Goal: Task Accomplishment & Management: Manage account settings

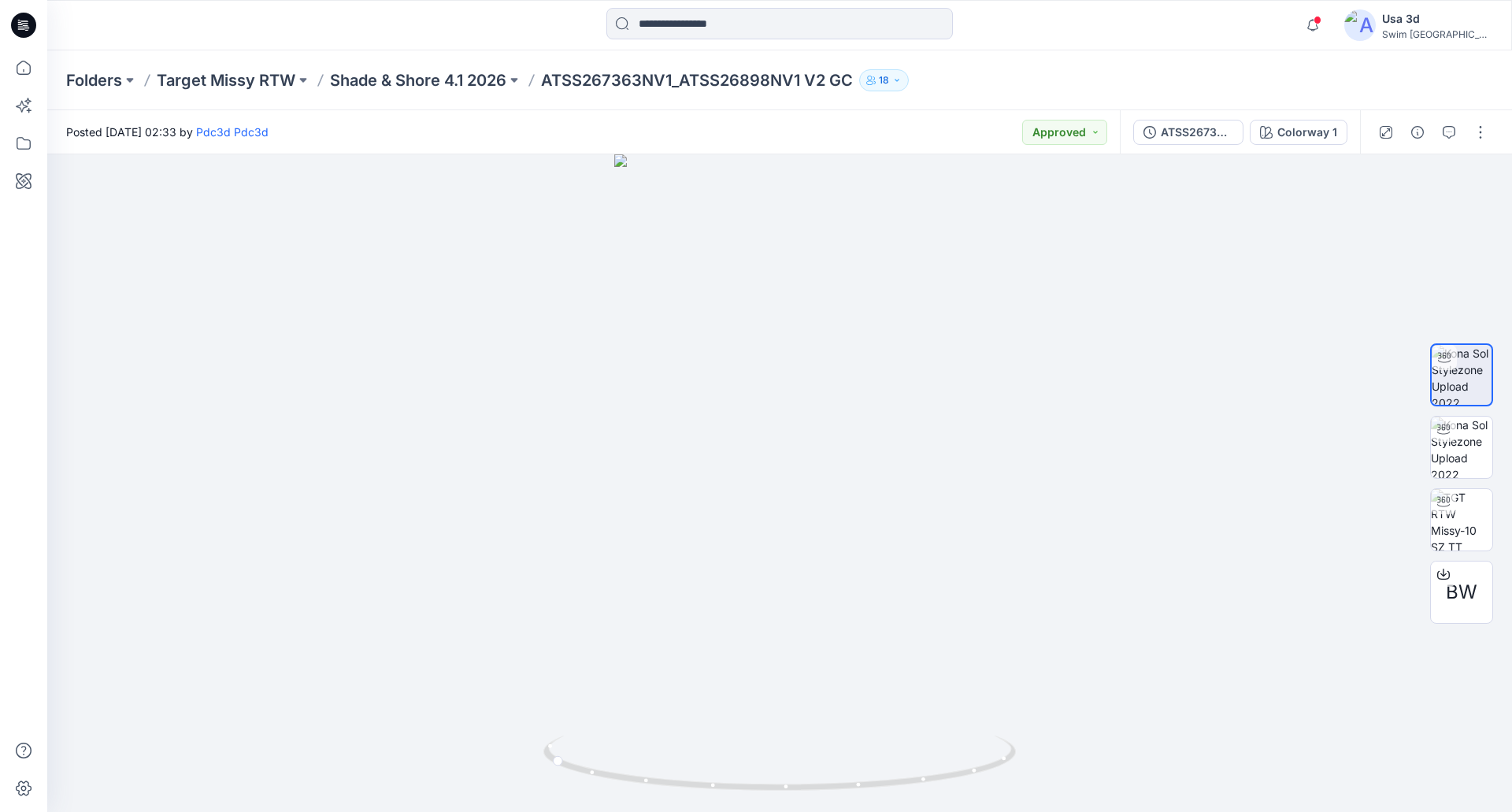
click at [5, 22] on div at bounding box center [23, 25] width 51 height 51
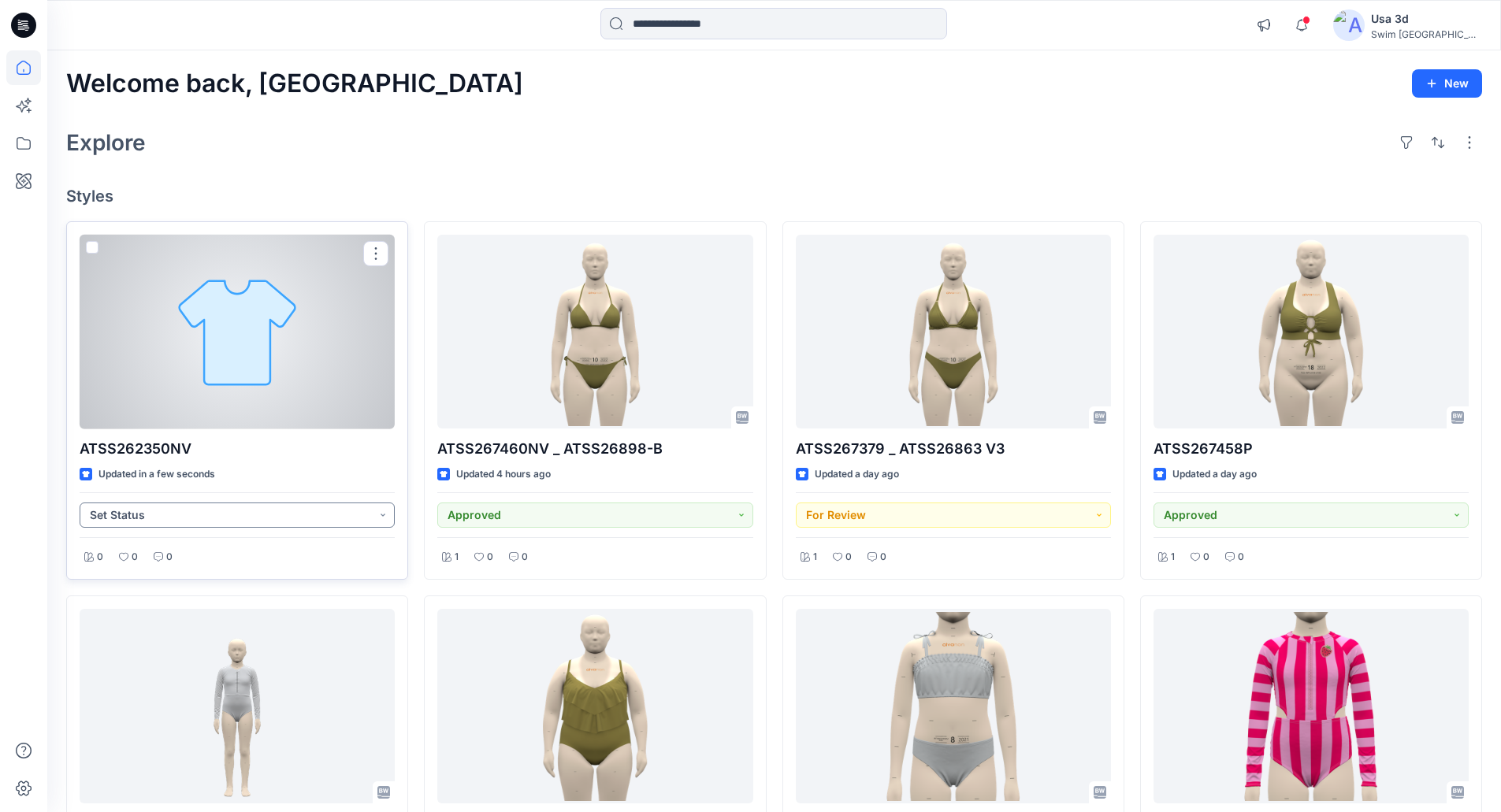
click at [216, 526] on button "Set Status" at bounding box center [237, 514] width 315 height 25
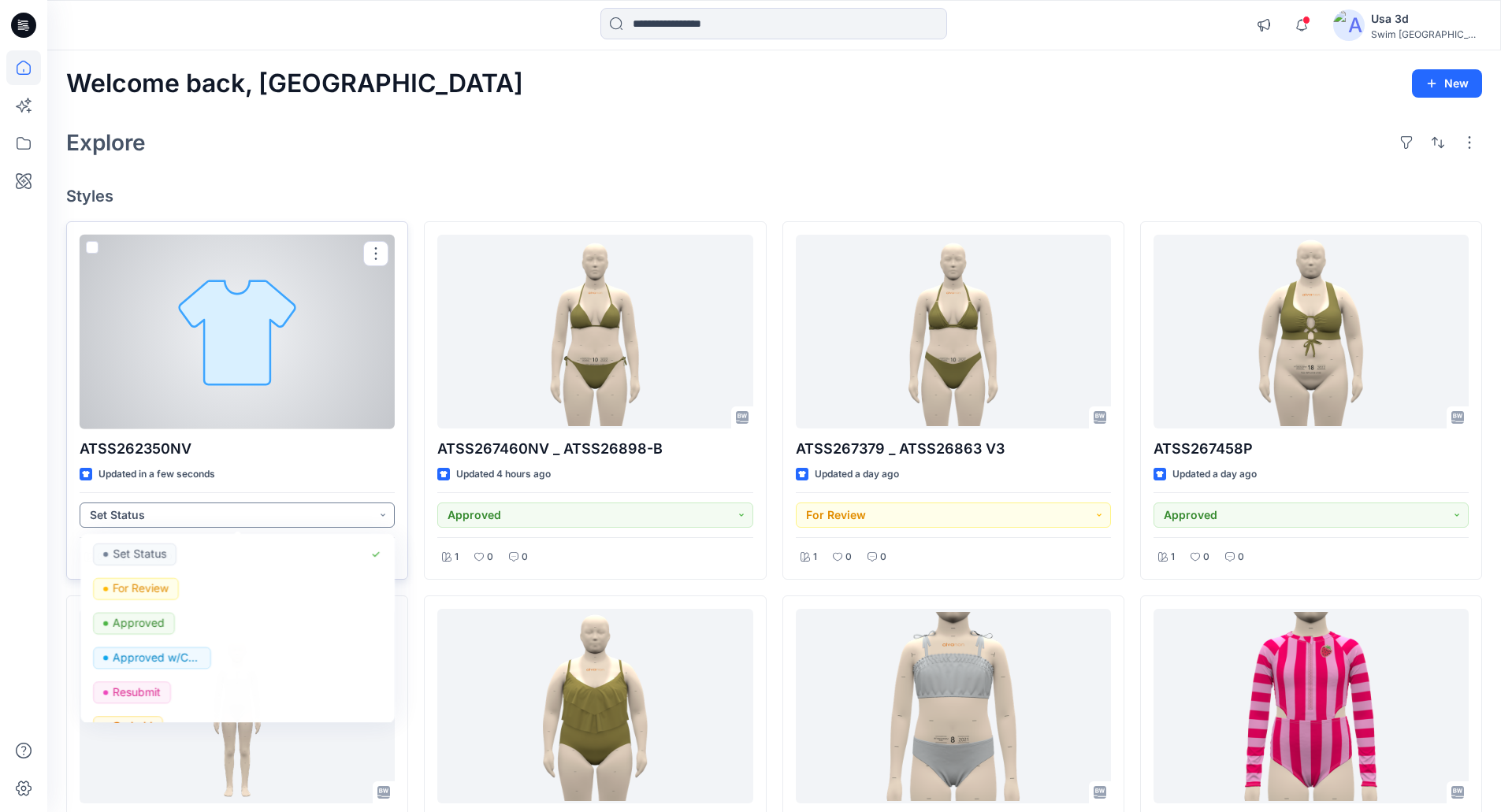
click at [227, 519] on button "Set Status" at bounding box center [237, 514] width 315 height 25
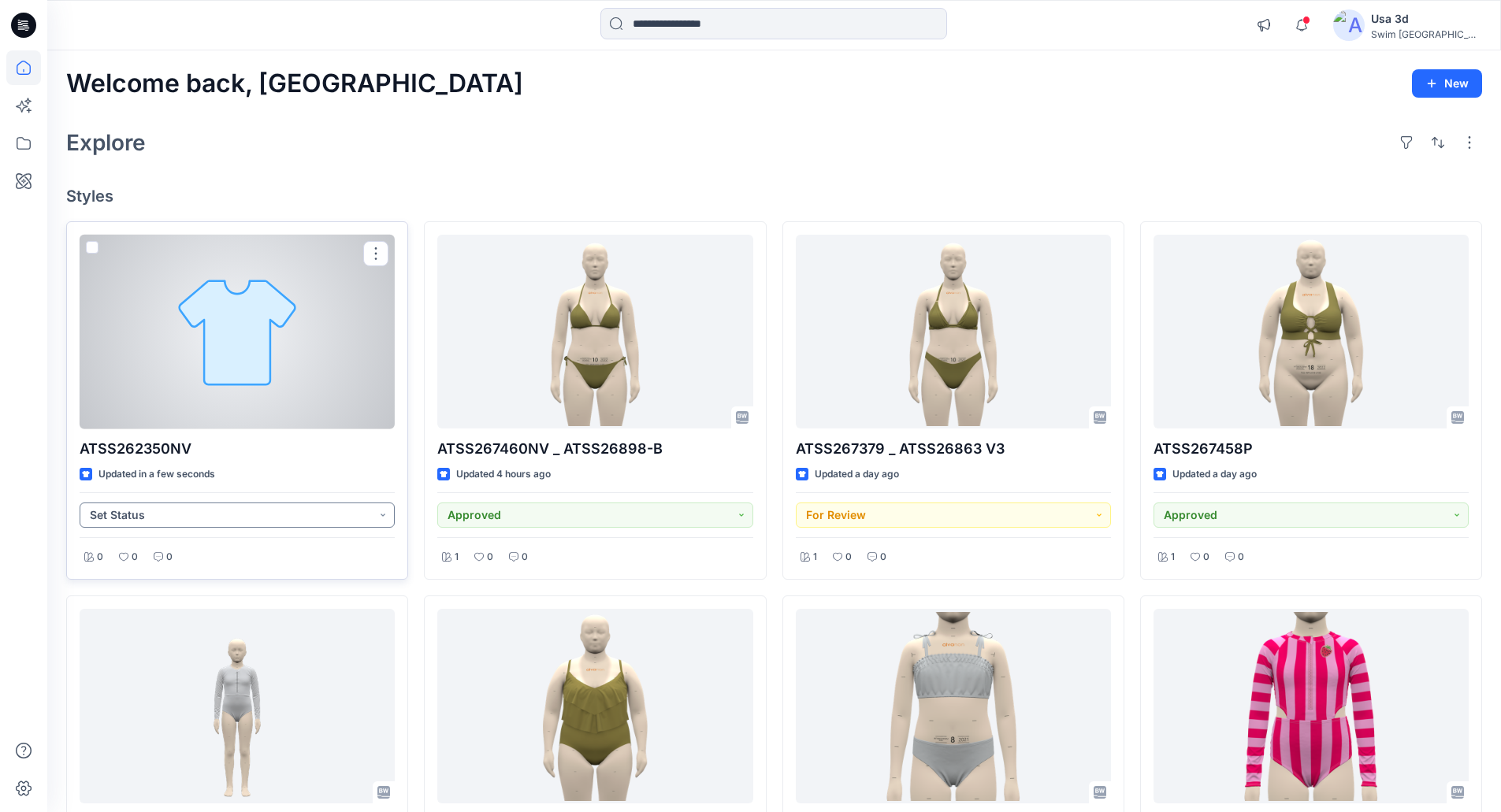
click at [222, 514] on button "Set Status" at bounding box center [237, 514] width 315 height 25
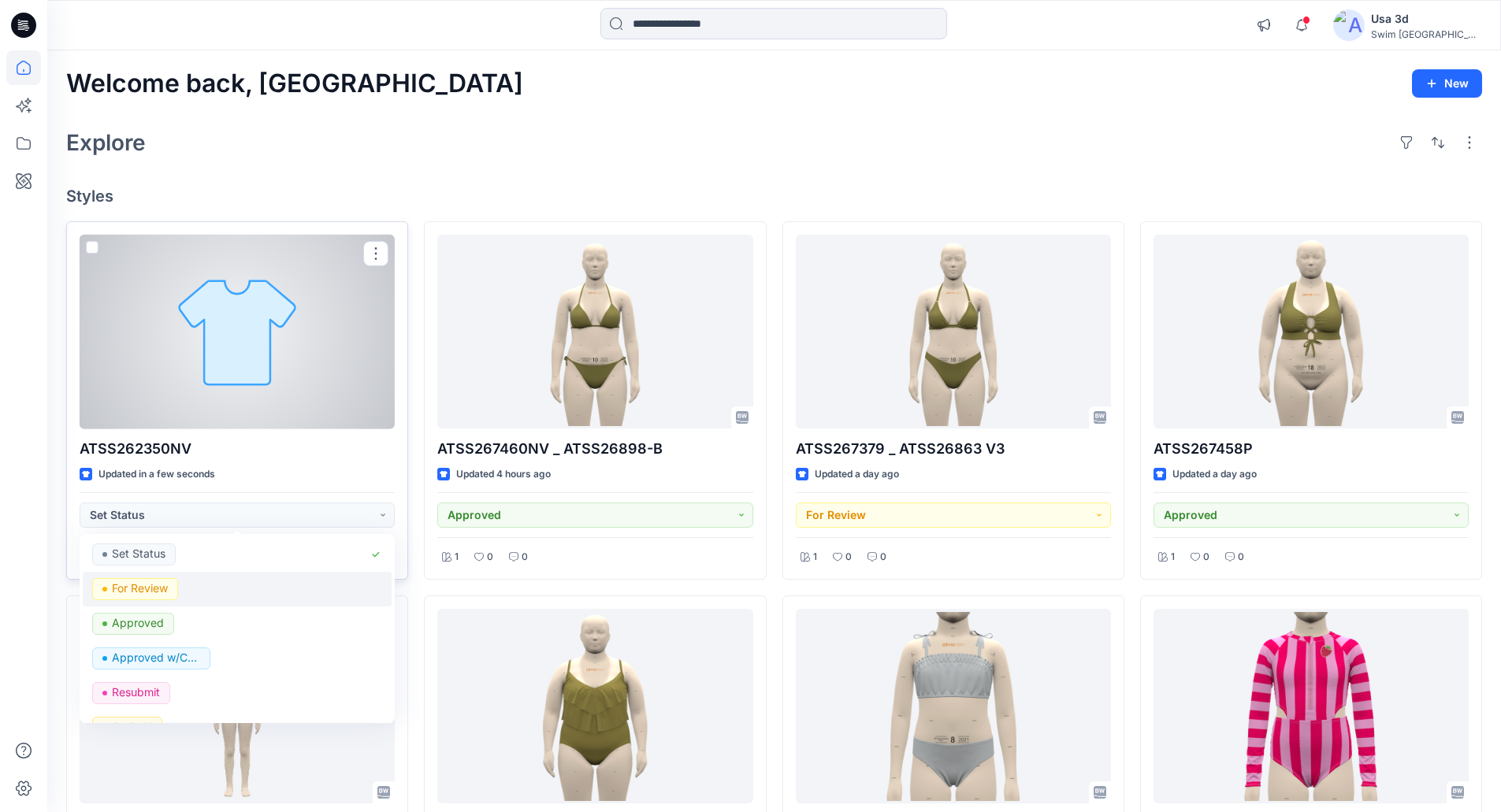
click at [137, 597] on p "For Review" at bounding box center [139, 589] width 56 height 21
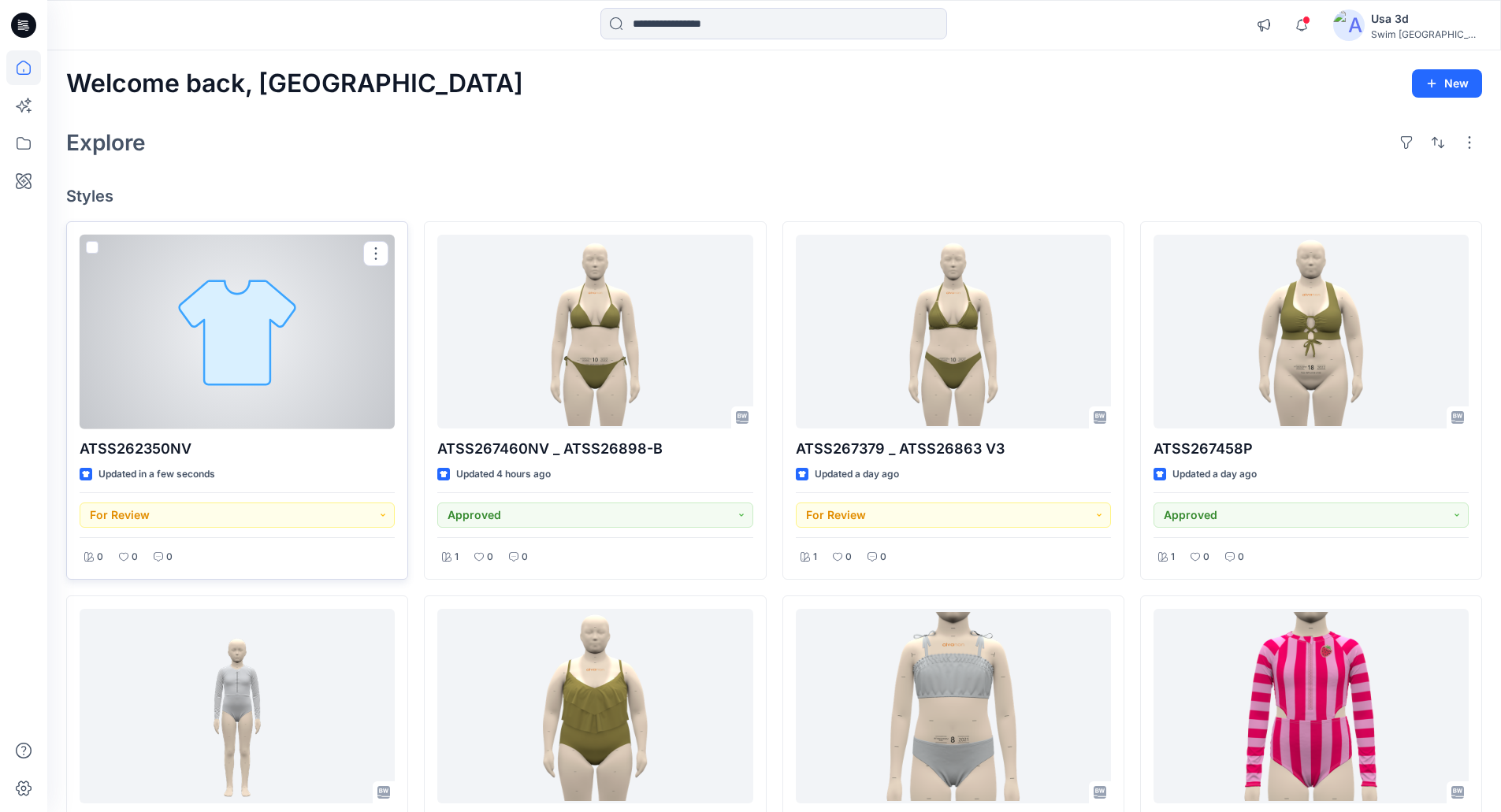
click at [287, 383] on div at bounding box center [237, 331] width 315 height 195
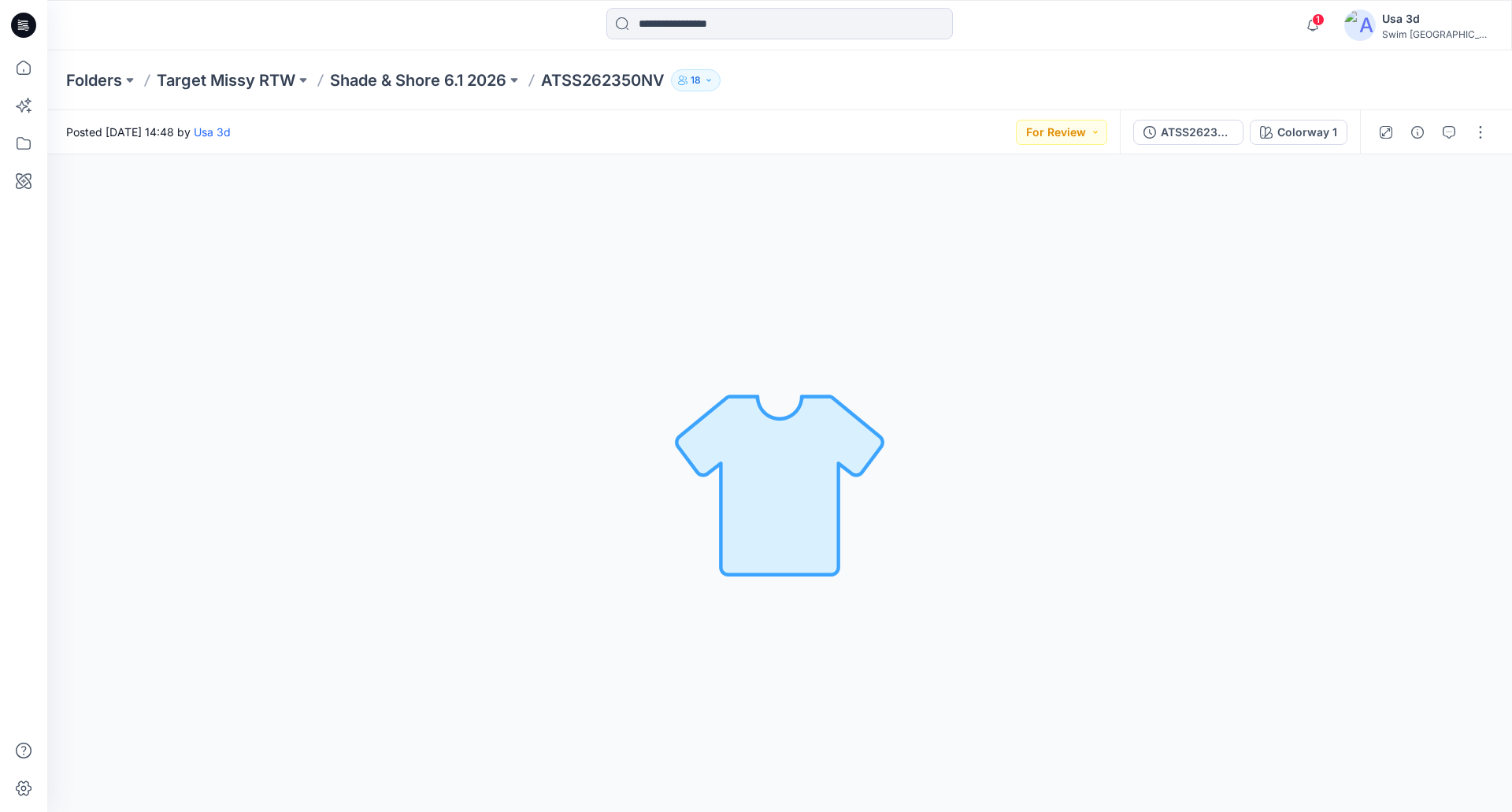
click at [928, 77] on div "Folders Target Missy RTW Shade & Shore 6.1 2026 ATSS262350NV 18" at bounding box center [718, 81] width 1304 height 22
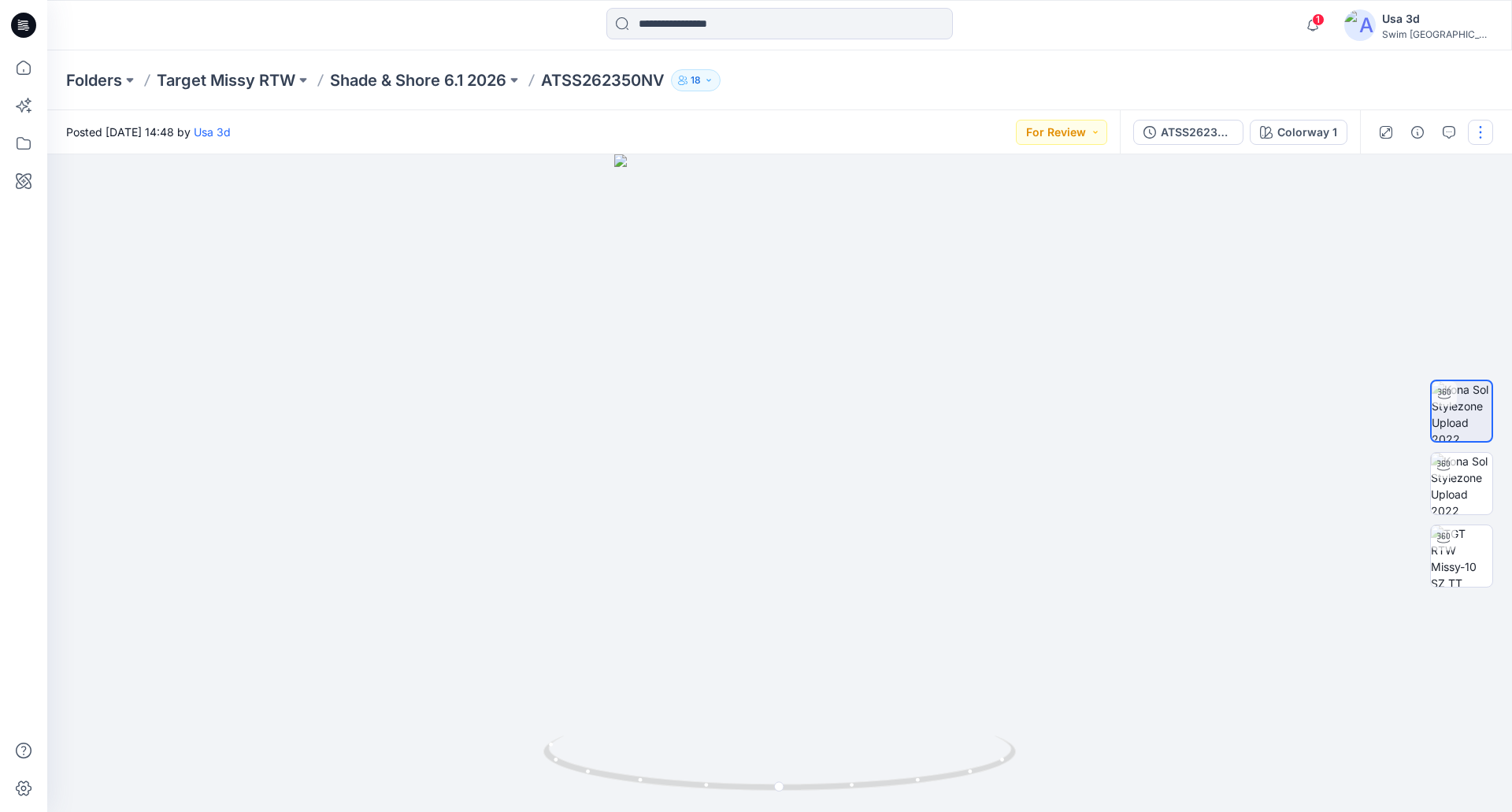
click at [1487, 129] on button "button" at bounding box center [1480, 131] width 25 height 25
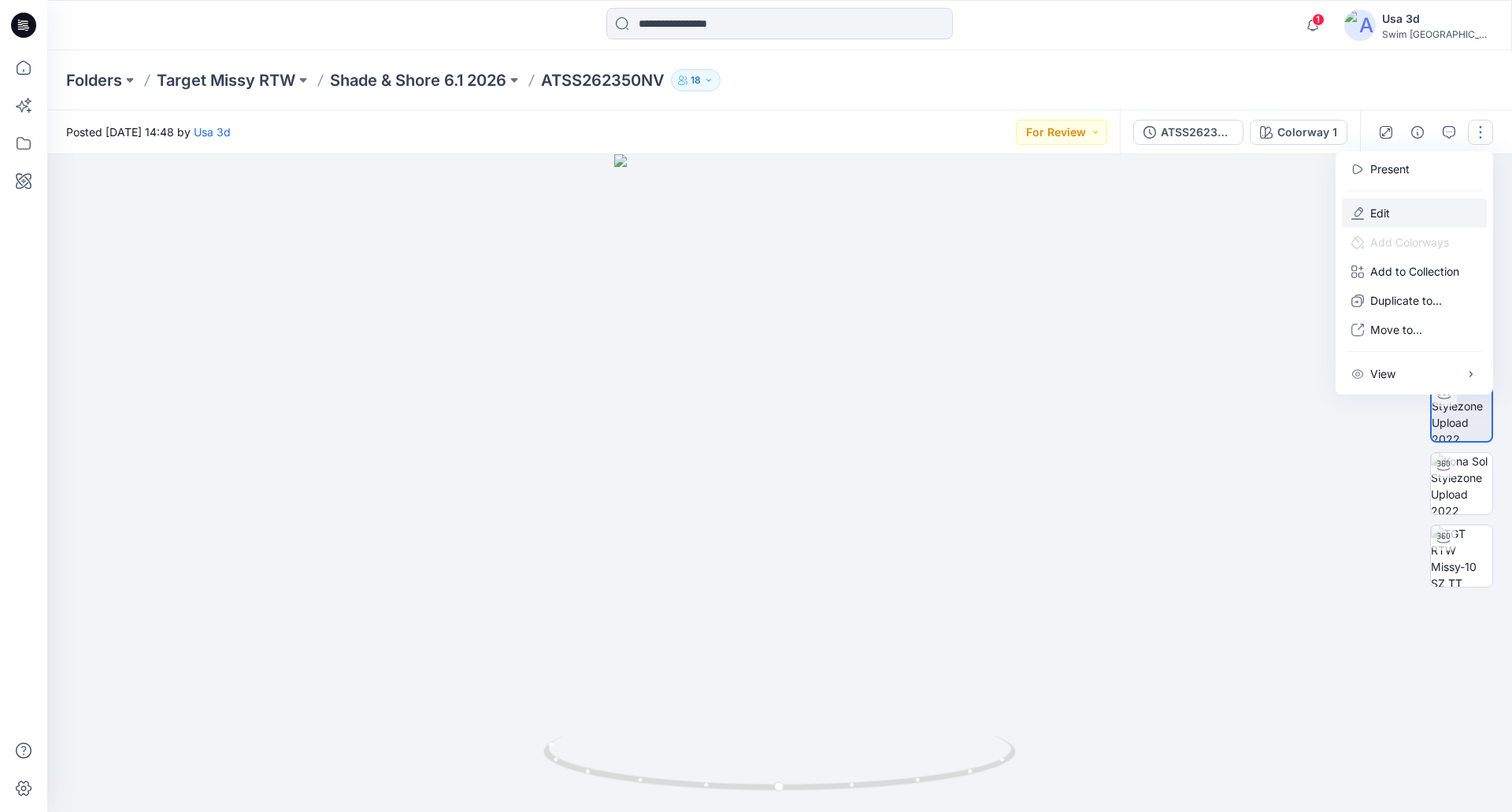
click at [1376, 215] on p "Edit" at bounding box center [1380, 213] width 20 height 16
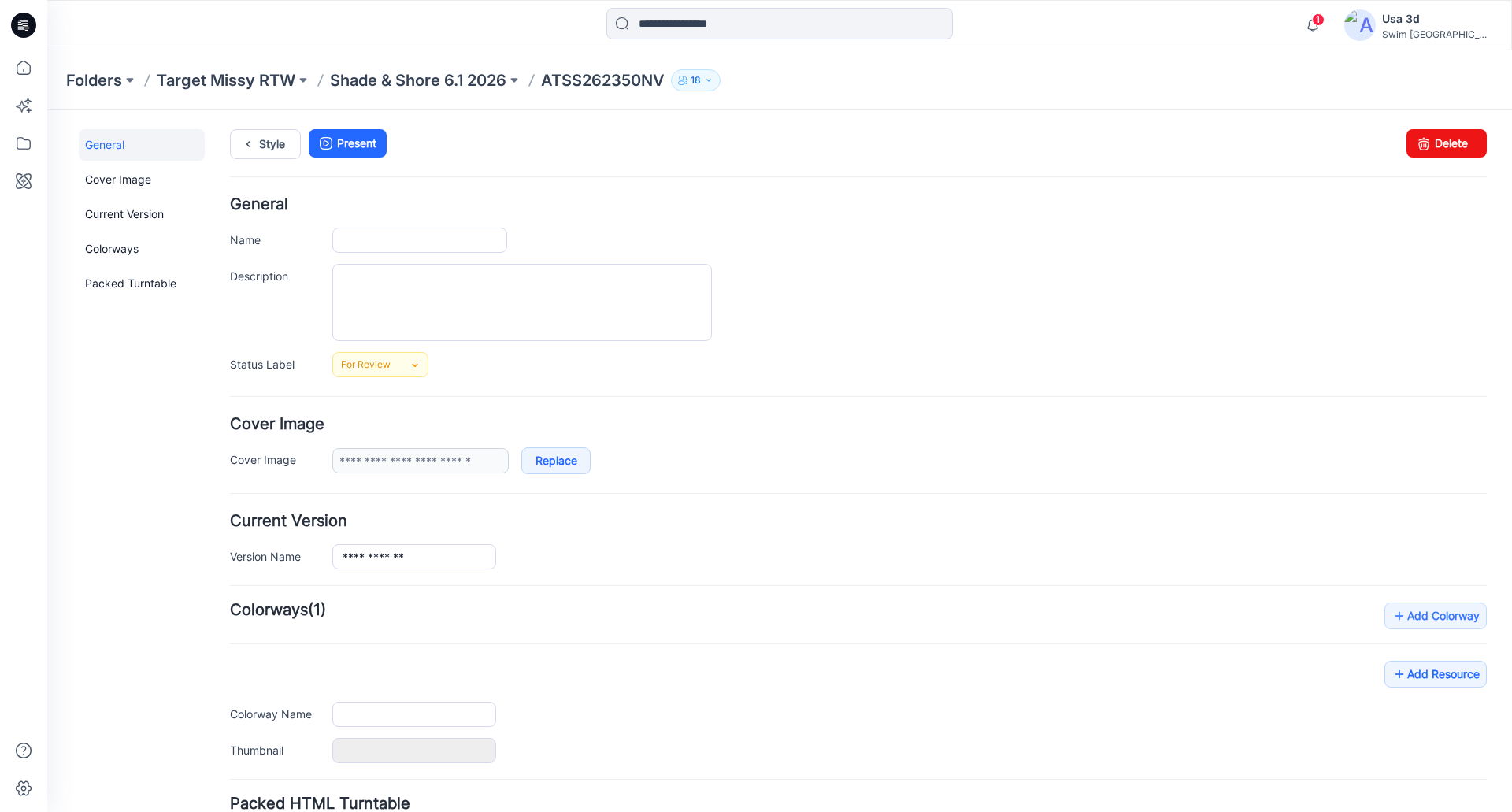
type input "**********"
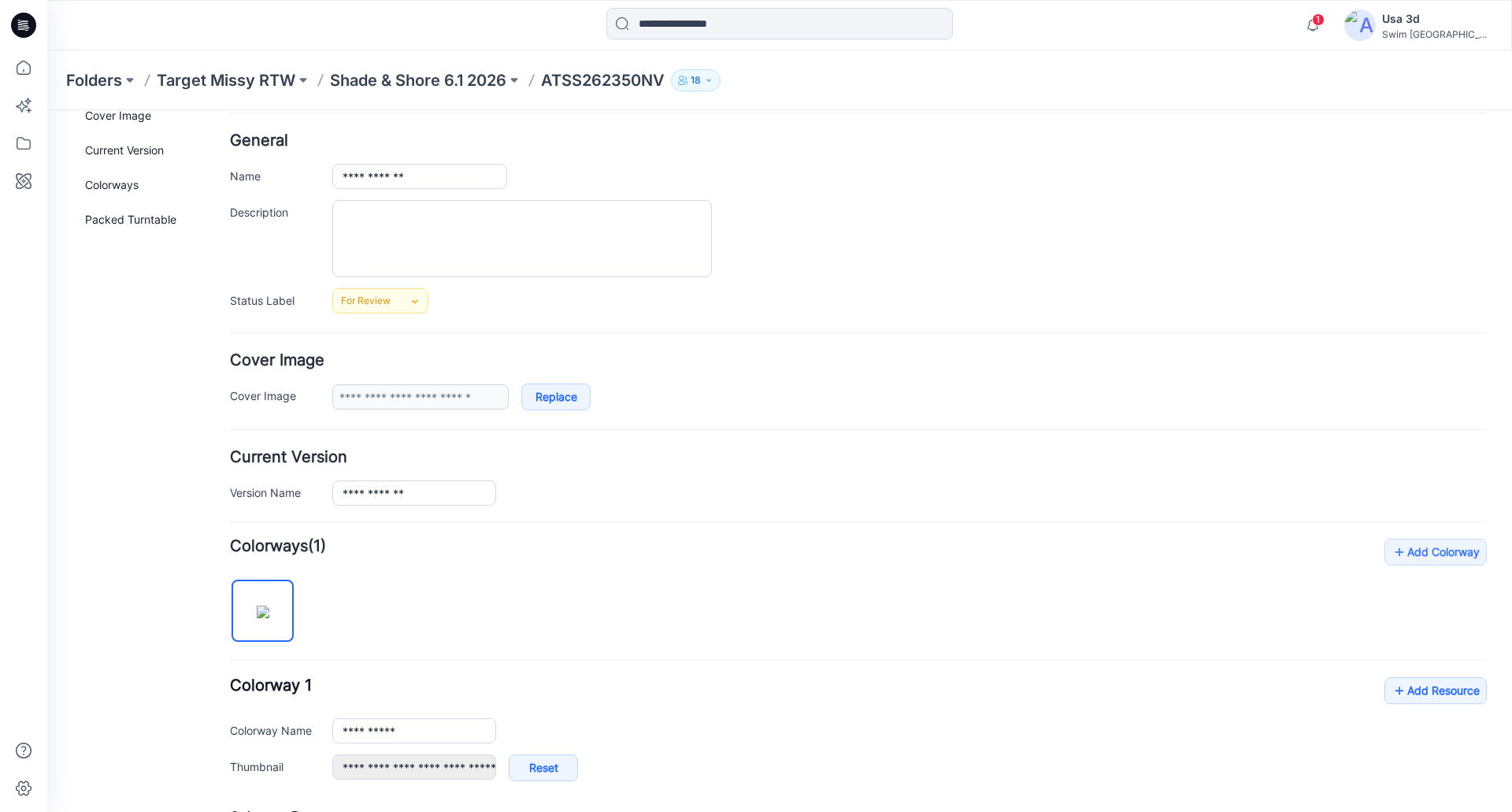
scroll to position [315, 0]
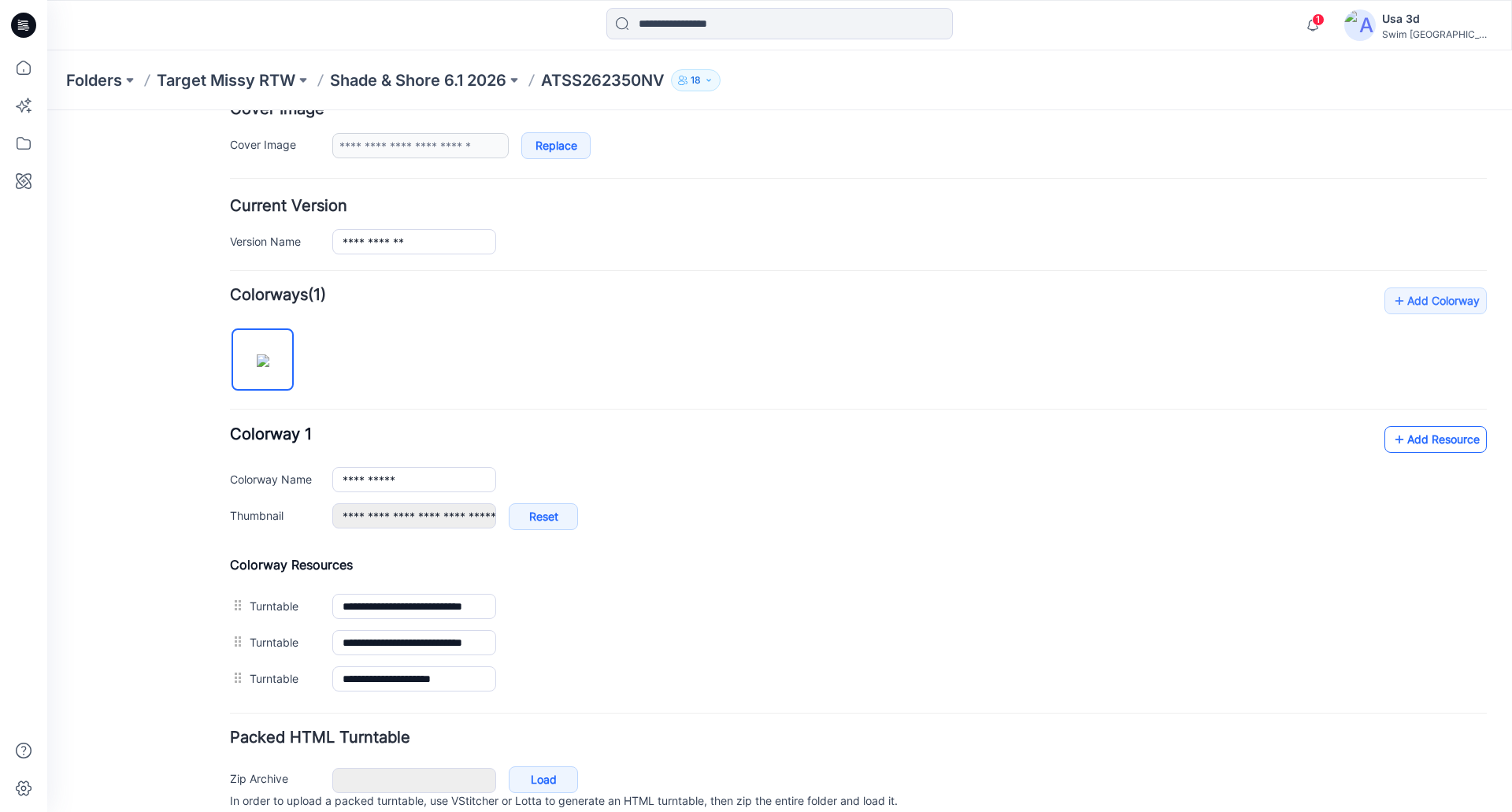
click at [1404, 444] on link "Add Resource" at bounding box center [1435, 439] width 102 height 27
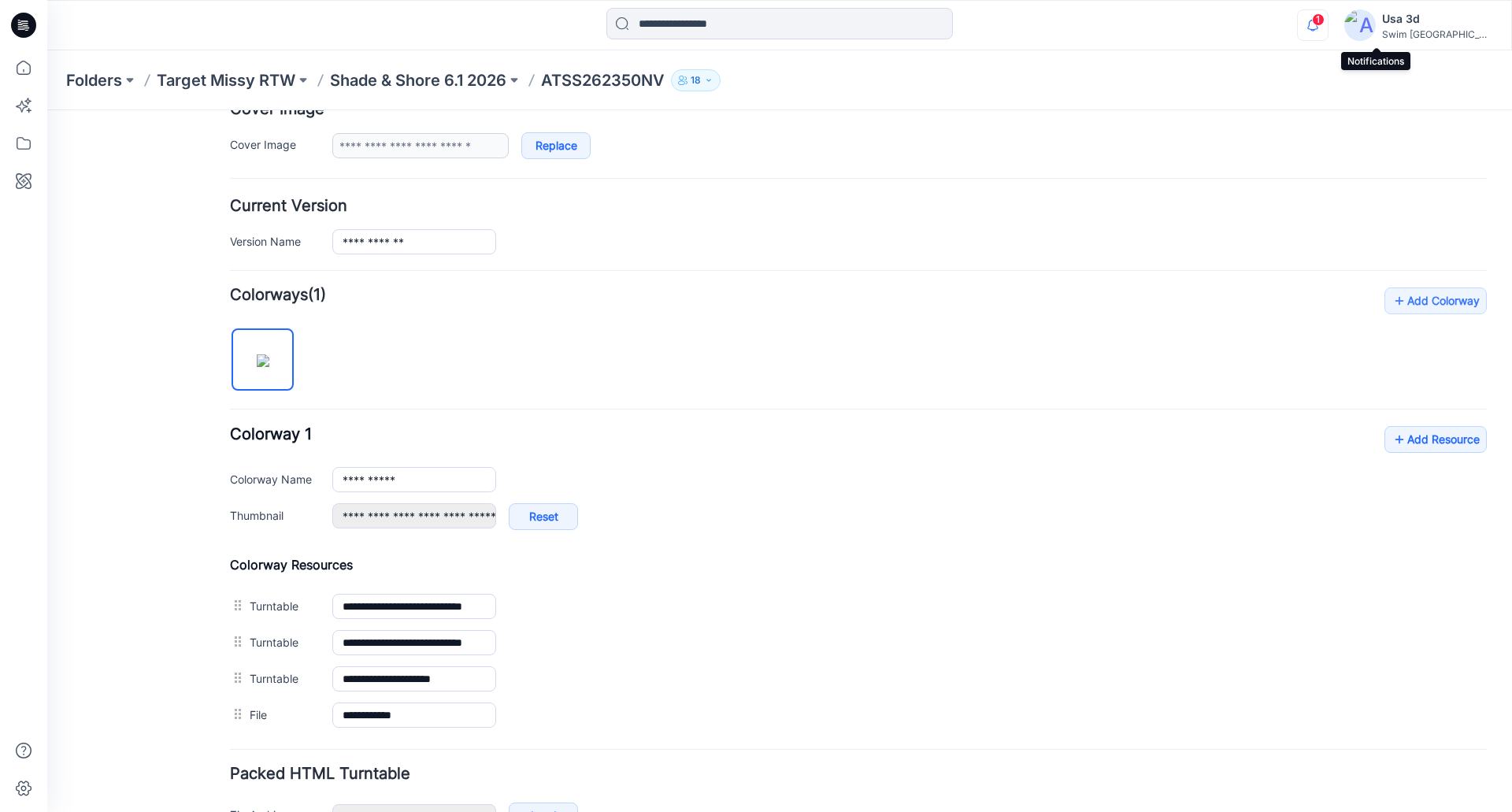
click at [1328, 23] on icon "button" at bounding box center [1312, 25] width 30 height 32
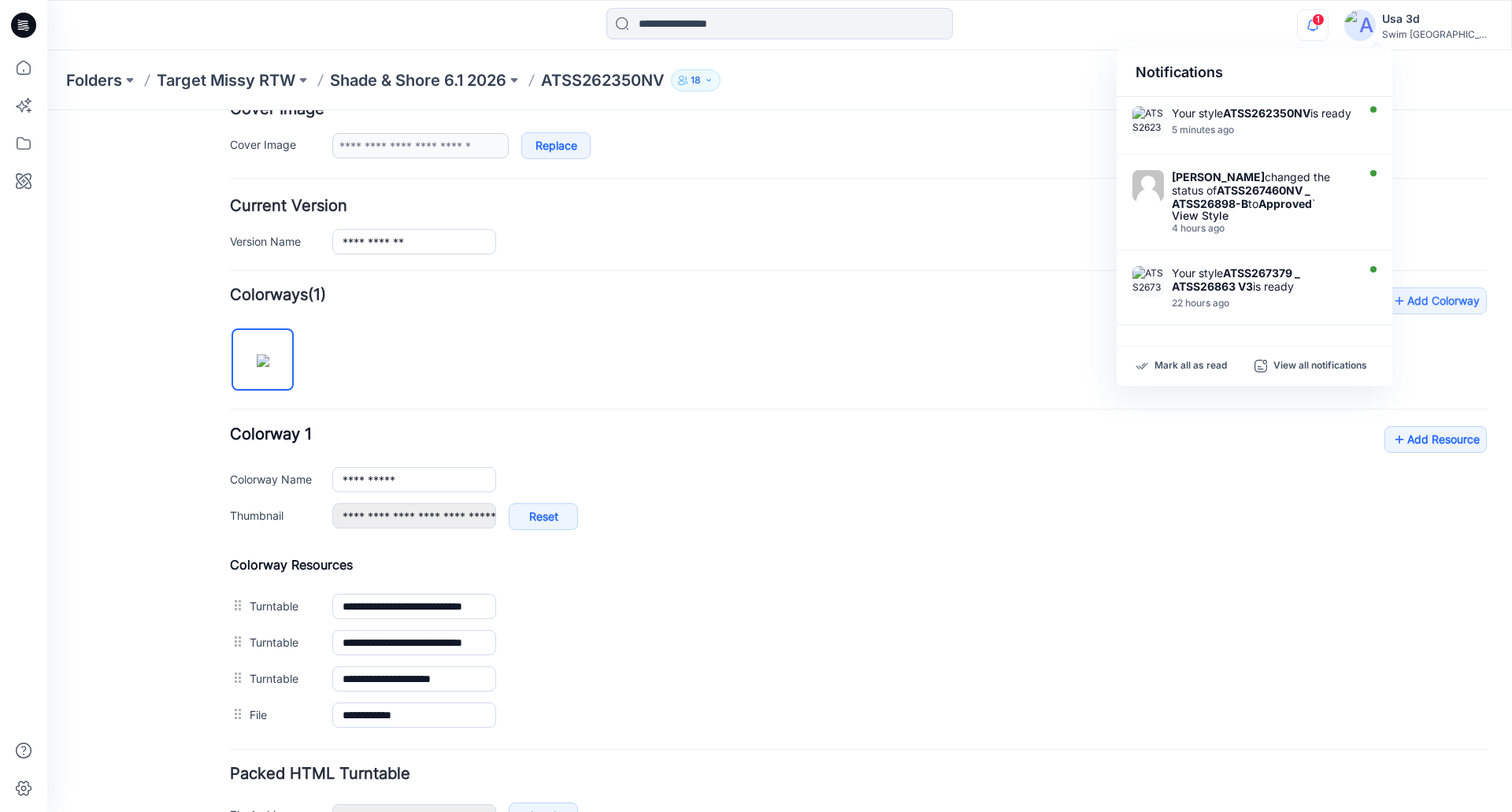
click at [1325, 18] on span "1" at bounding box center [1318, 20] width 13 height 13
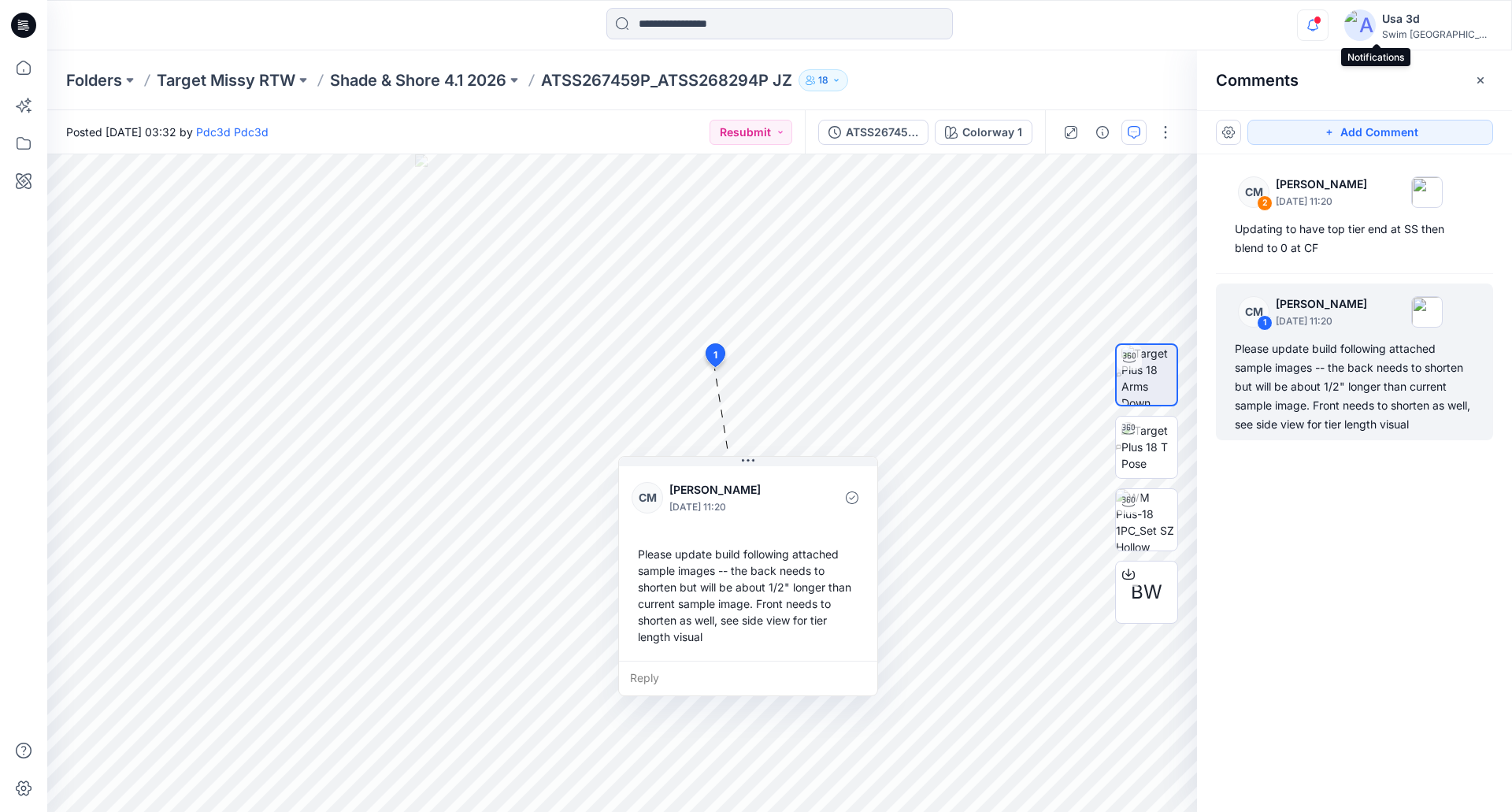
click at [1328, 23] on icon "button" at bounding box center [1312, 25] width 30 height 32
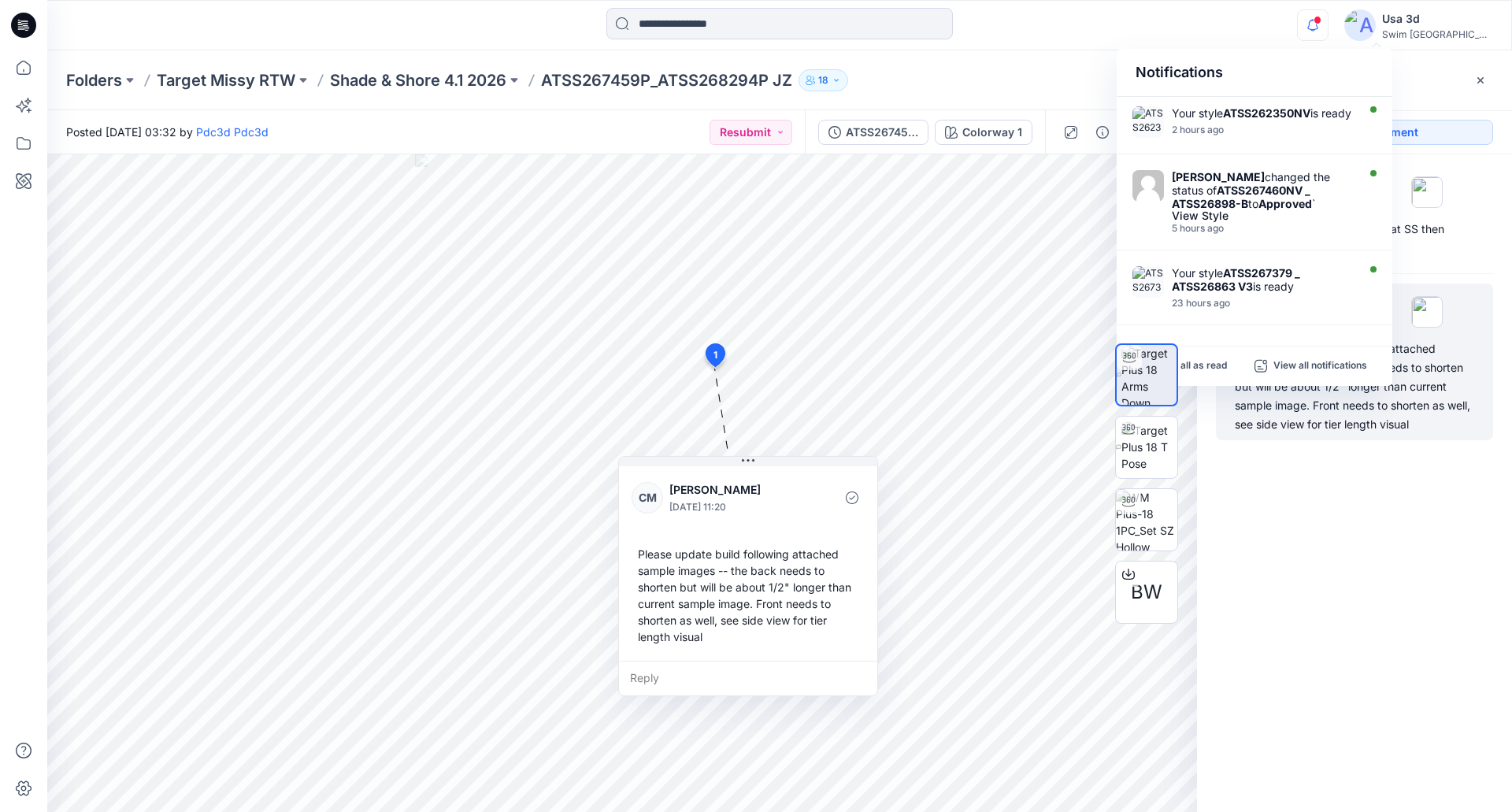
click at [1328, 23] on icon "button" at bounding box center [1312, 25] width 30 height 32
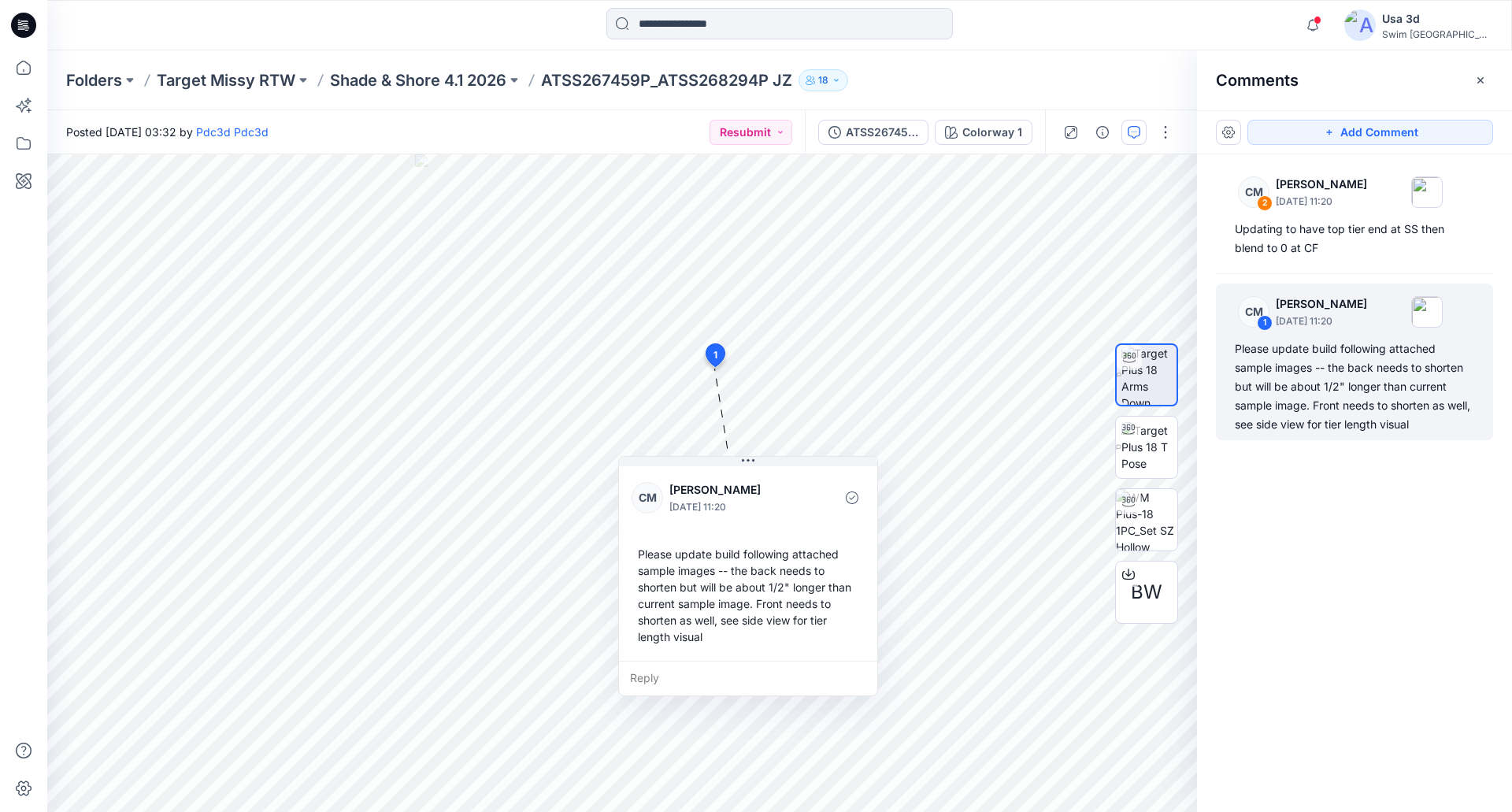
click at [1331, 49] on div "Notifications Your style ATSS262350NV is ready 2 hours ago Caitlin Magrane chan…" at bounding box center [779, 25] width 1465 height 51
click at [24, 29] on icon at bounding box center [21, 28] width 7 height 1
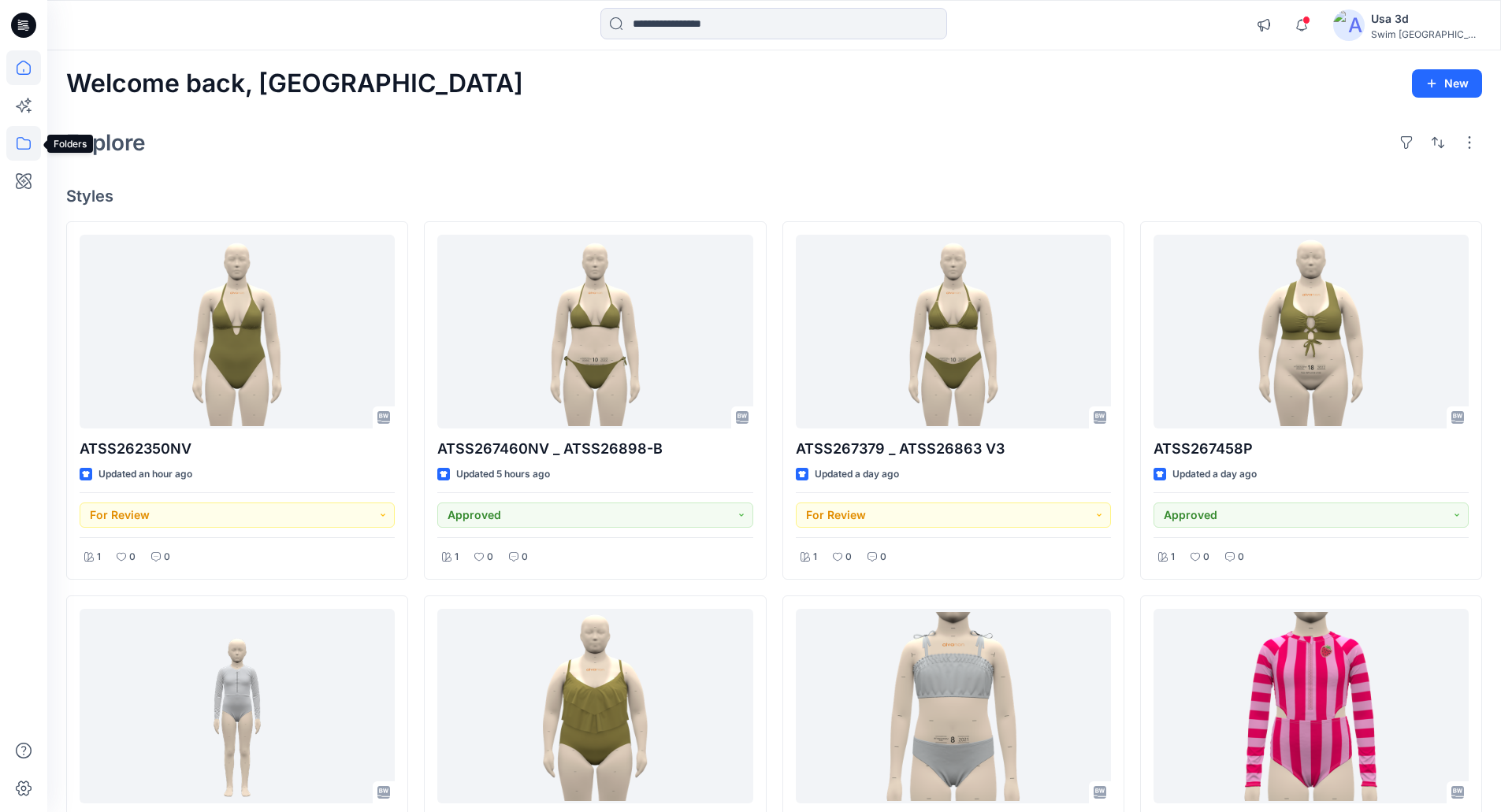
click at [25, 148] on icon at bounding box center [23, 143] width 34 height 34
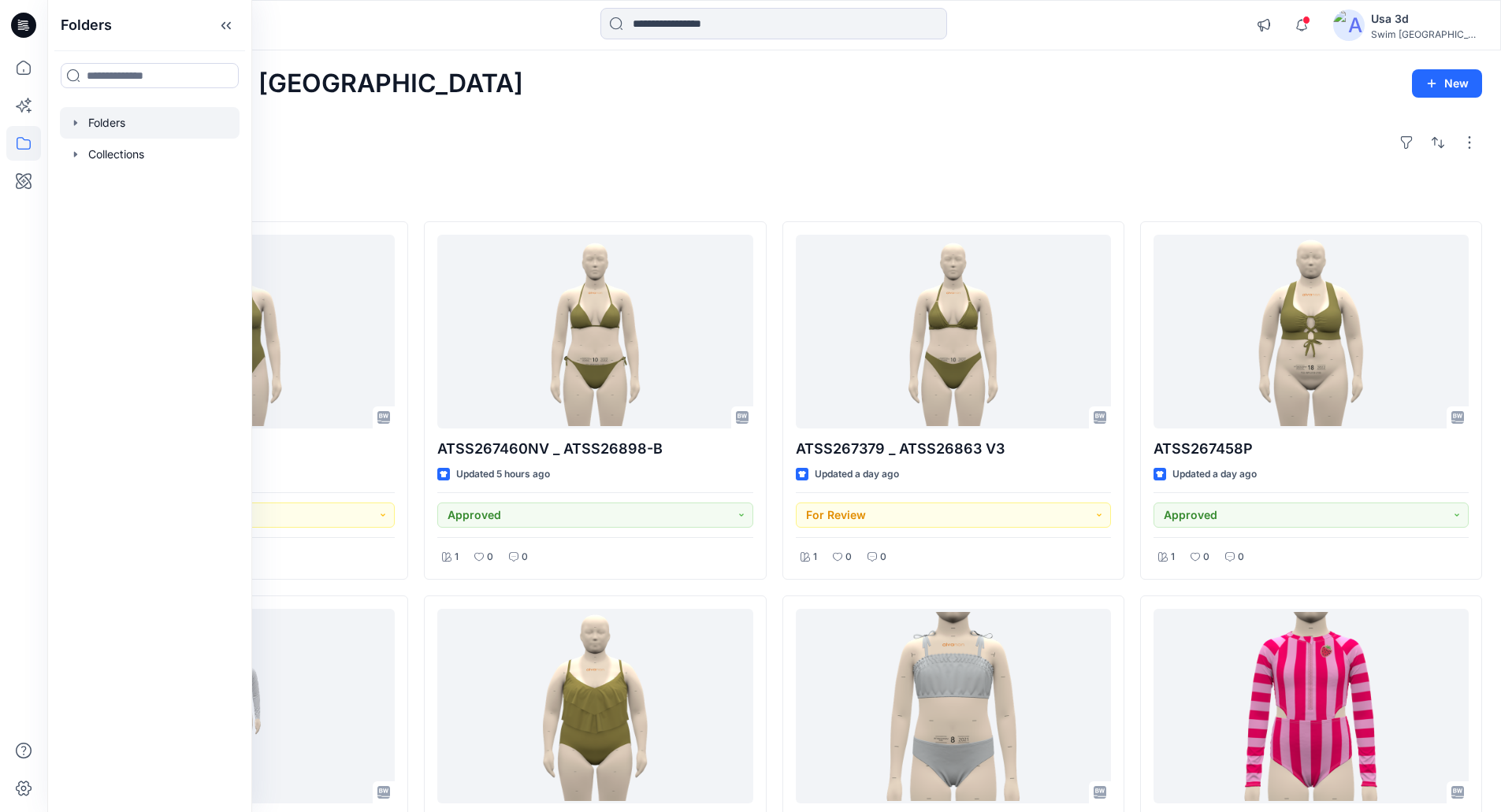
click at [143, 116] on div at bounding box center [149, 123] width 179 height 32
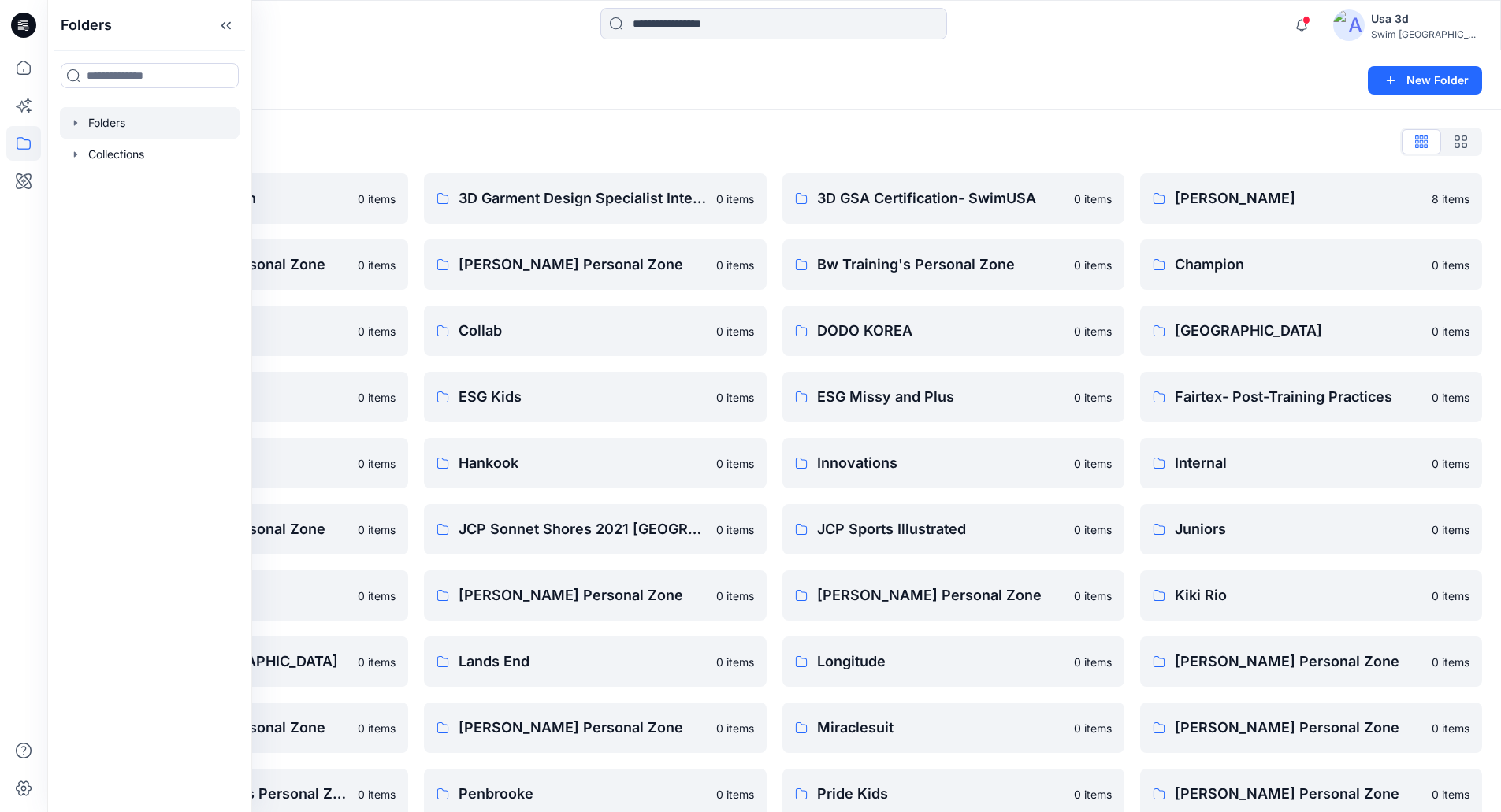
click at [518, 101] on div "Folders New Folder" at bounding box center [774, 81] width 1454 height 60
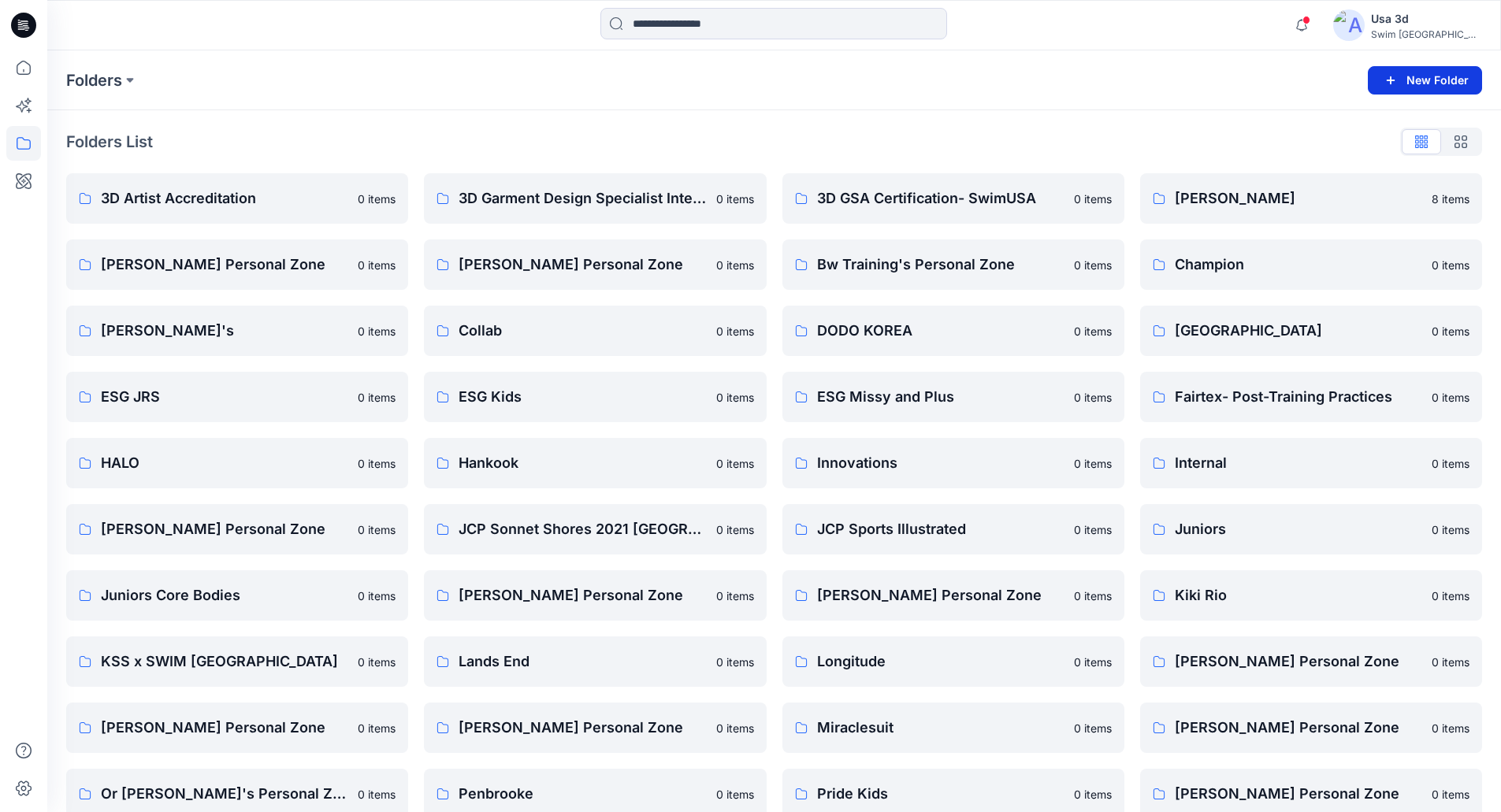
click at [1403, 86] on button "New Folder" at bounding box center [1425, 80] width 114 height 28
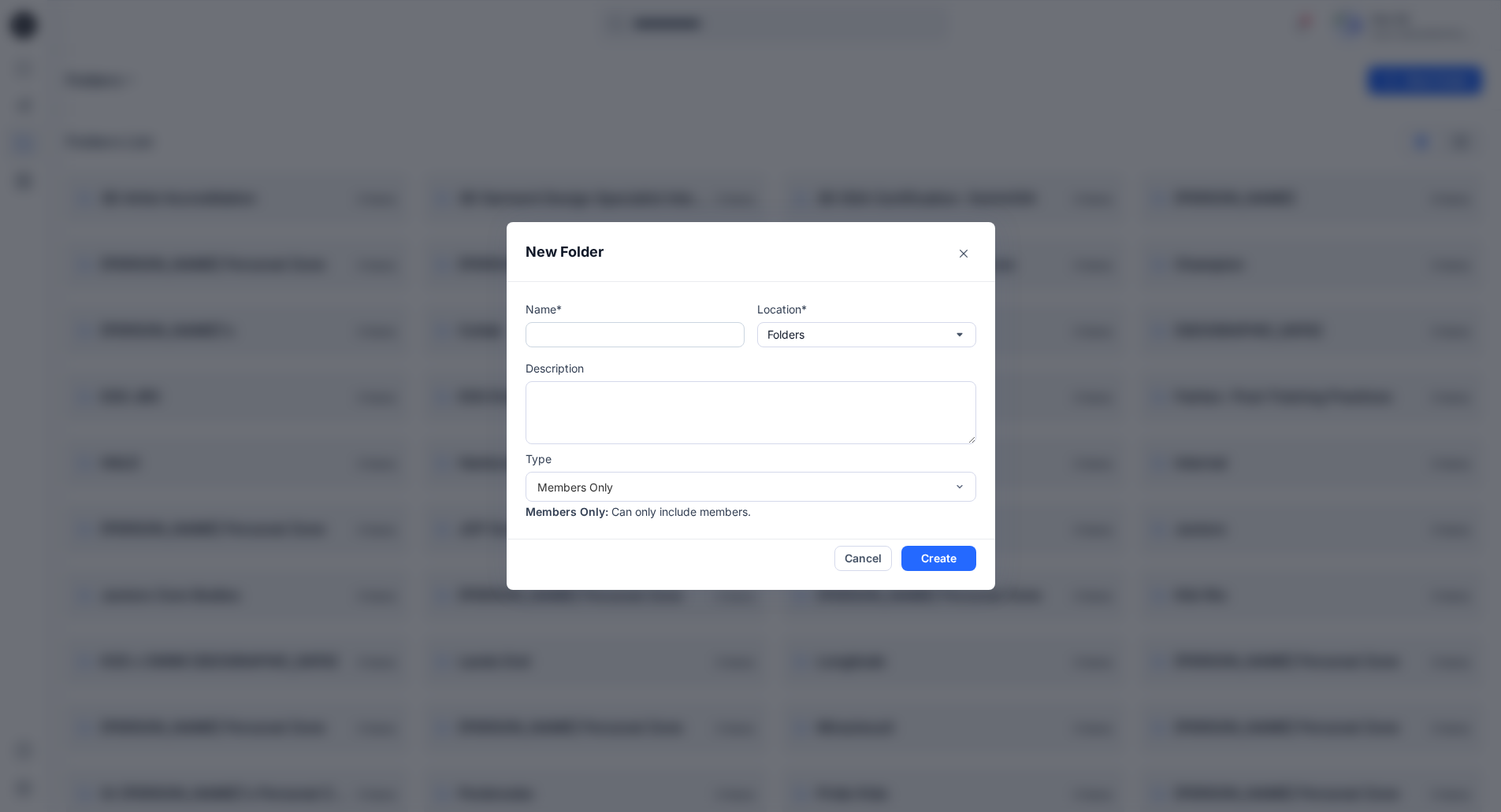
click at [622, 338] on input "text" at bounding box center [635, 334] width 219 height 25
type input "*"
click at [962, 250] on button "Close" at bounding box center [963, 253] width 25 height 25
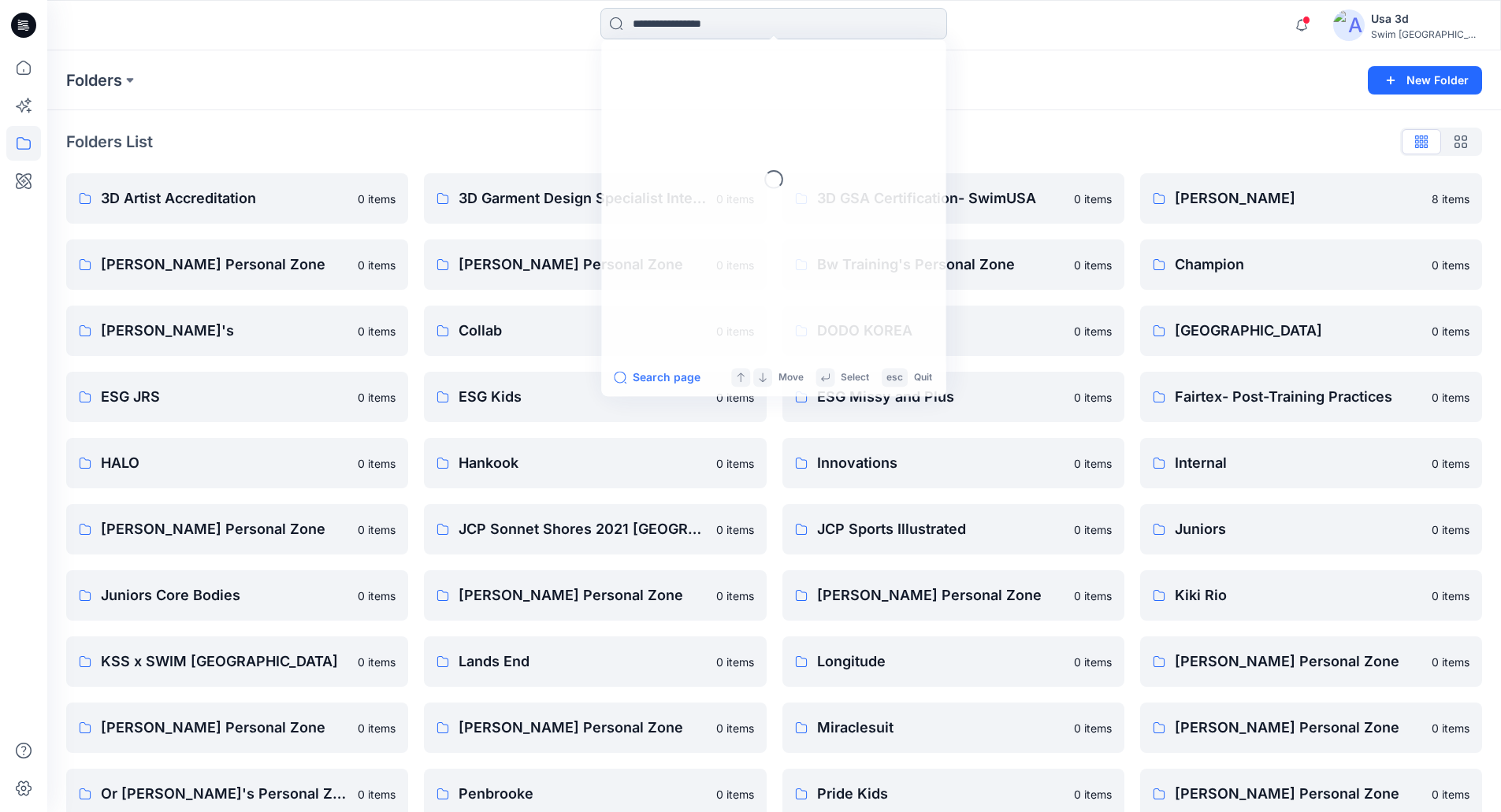
click at [720, 19] on input at bounding box center [774, 23] width 347 height 32
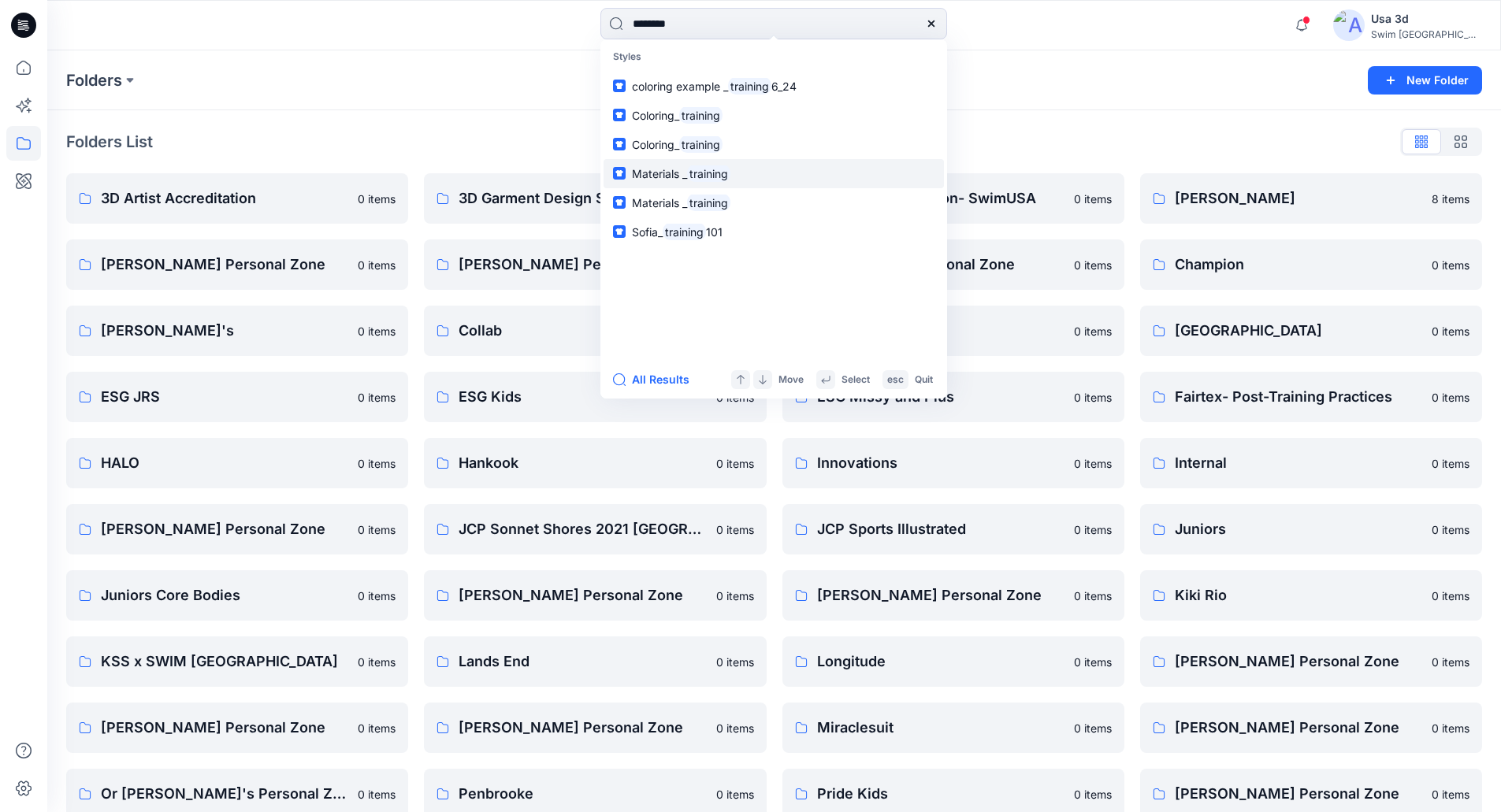
type input "********"
click at [682, 175] on span "Materials _" at bounding box center [659, 174] width 55 height 14
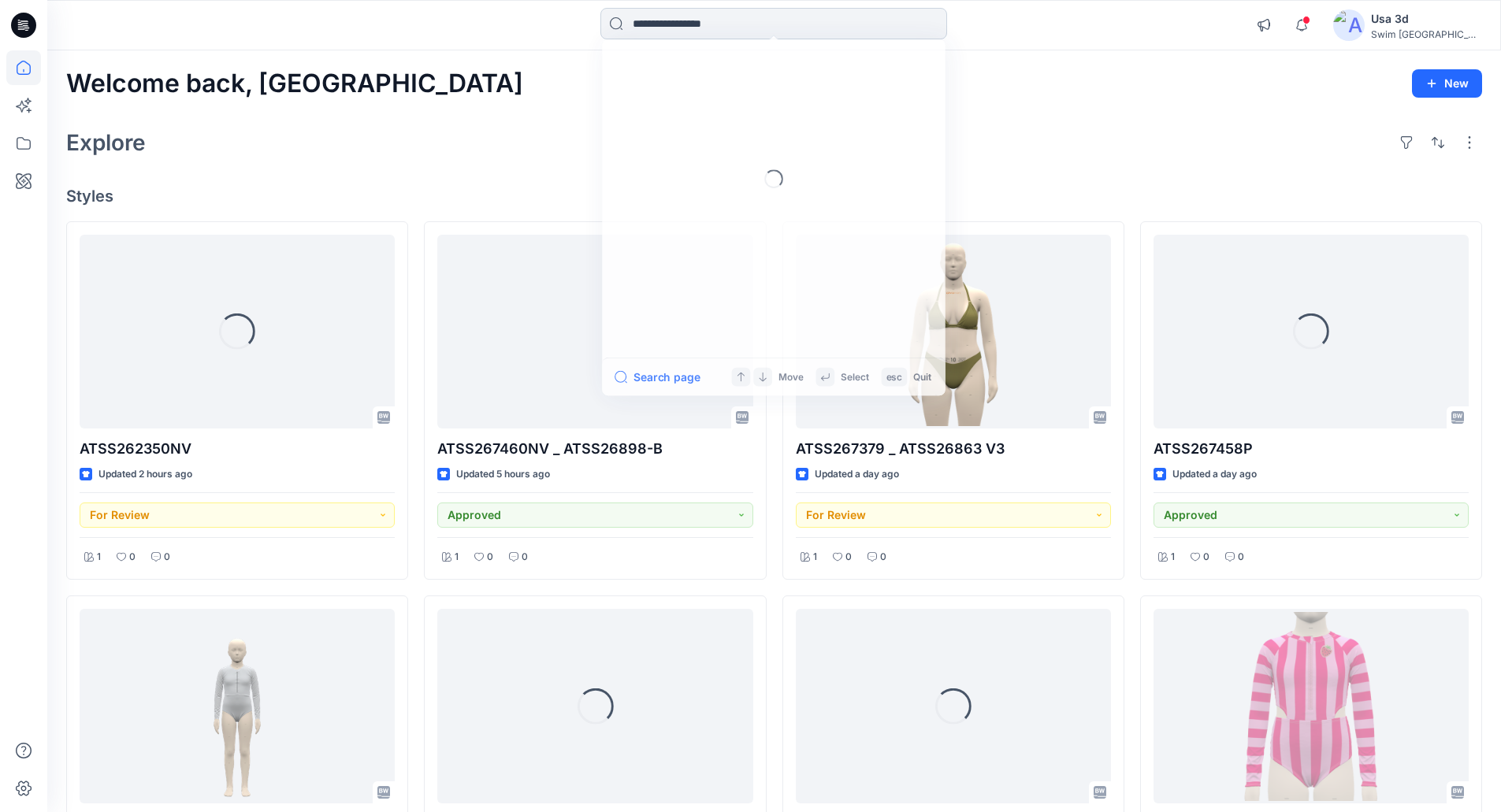
click at [730, 32] on input at bounding box center [774, 23] width 347 height 32
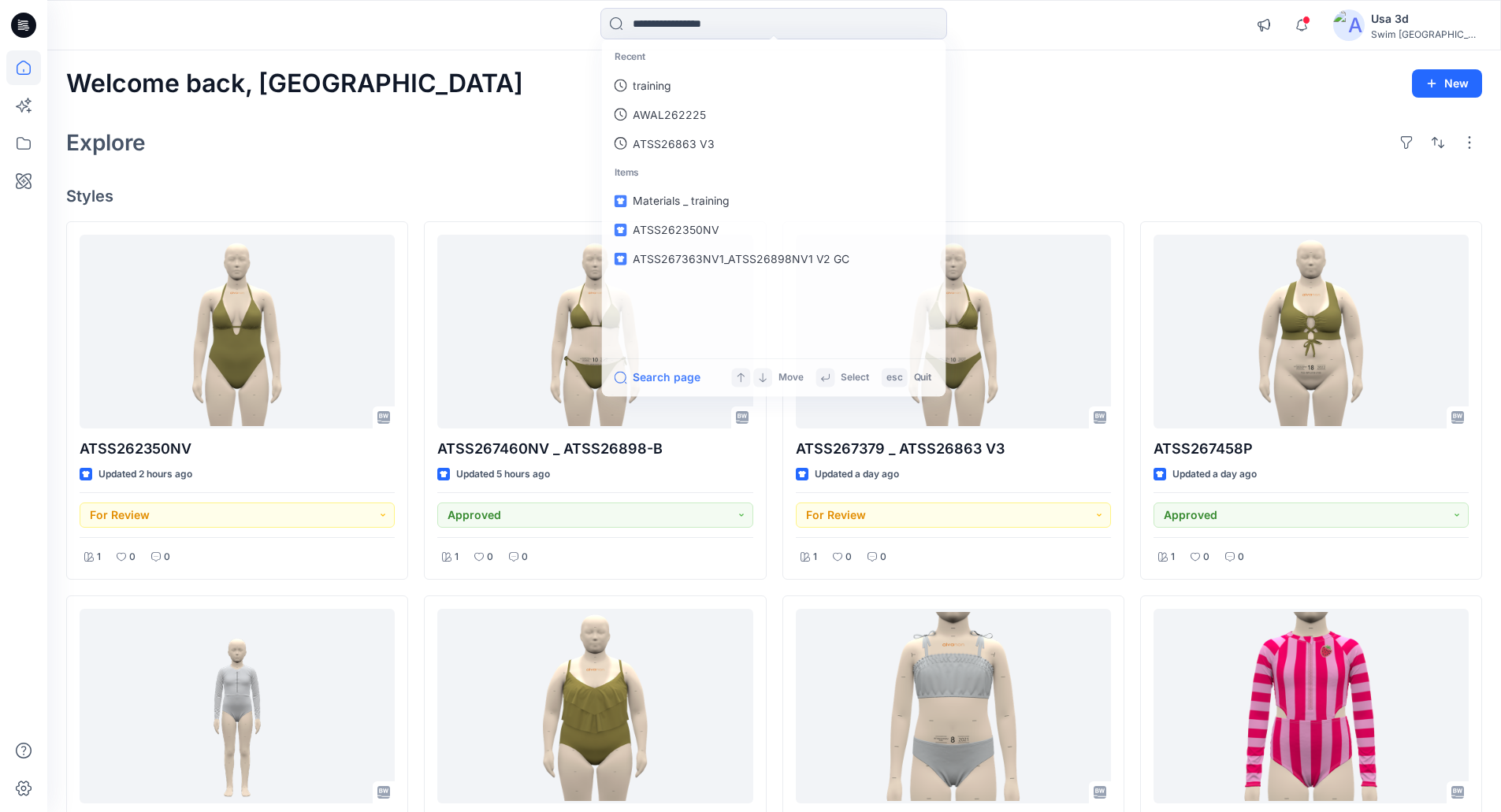
click at [452, 126] on div "Explore" at bounding box center [774, 142] width 1416 height 38
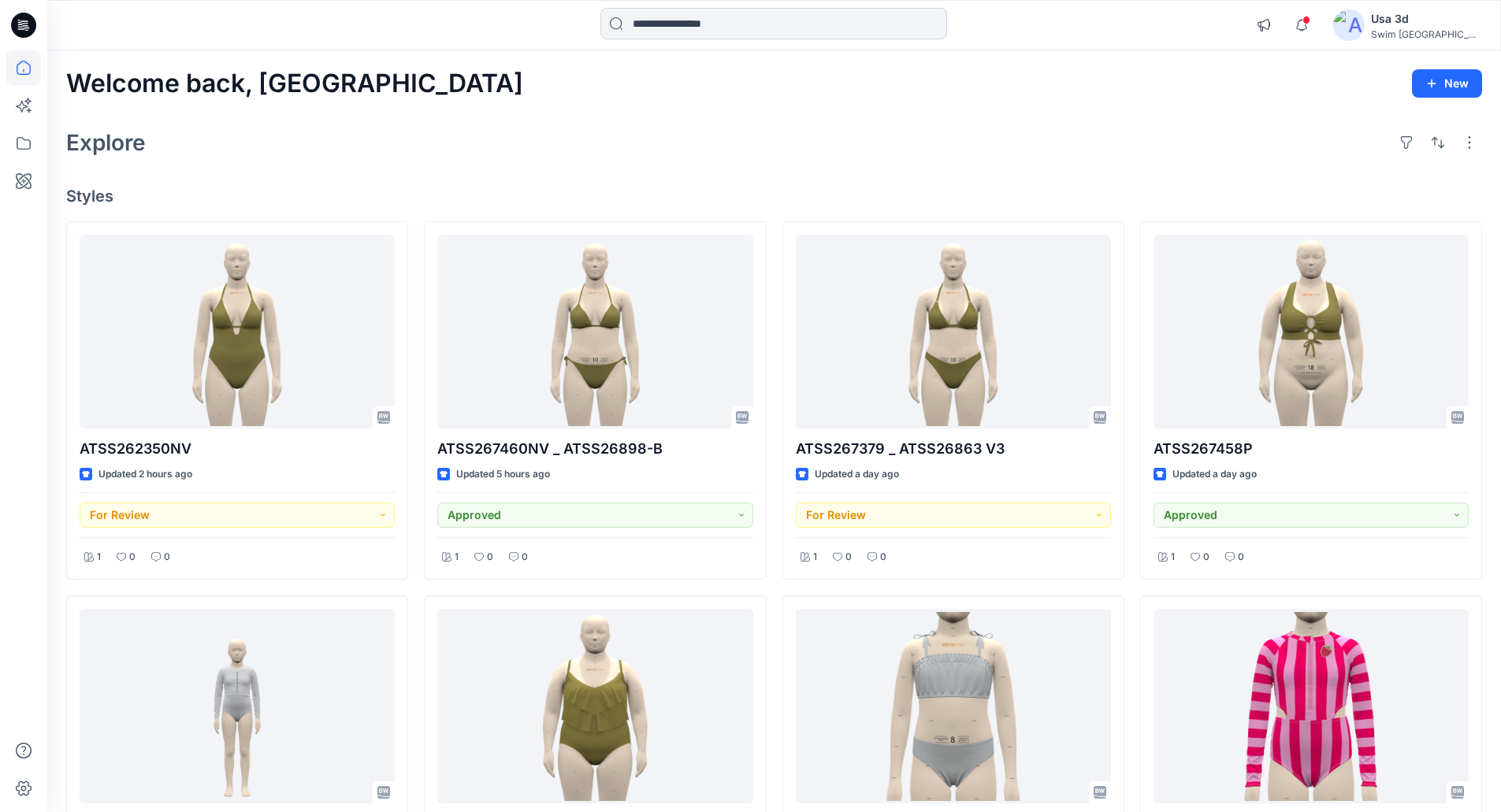
click at [696, 28] on input at bounding box center [774, 23] width 347 height 32
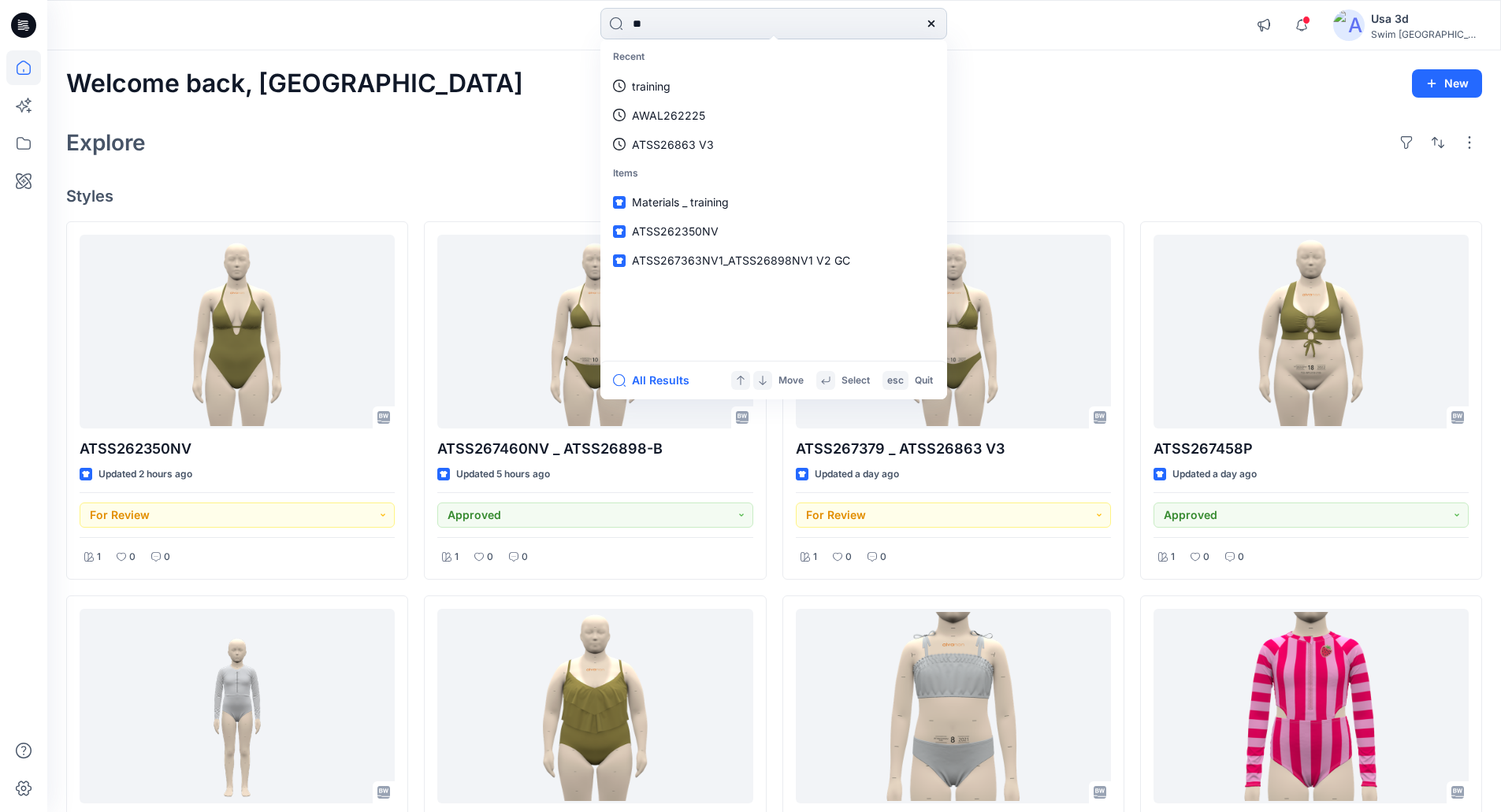
type input "***"
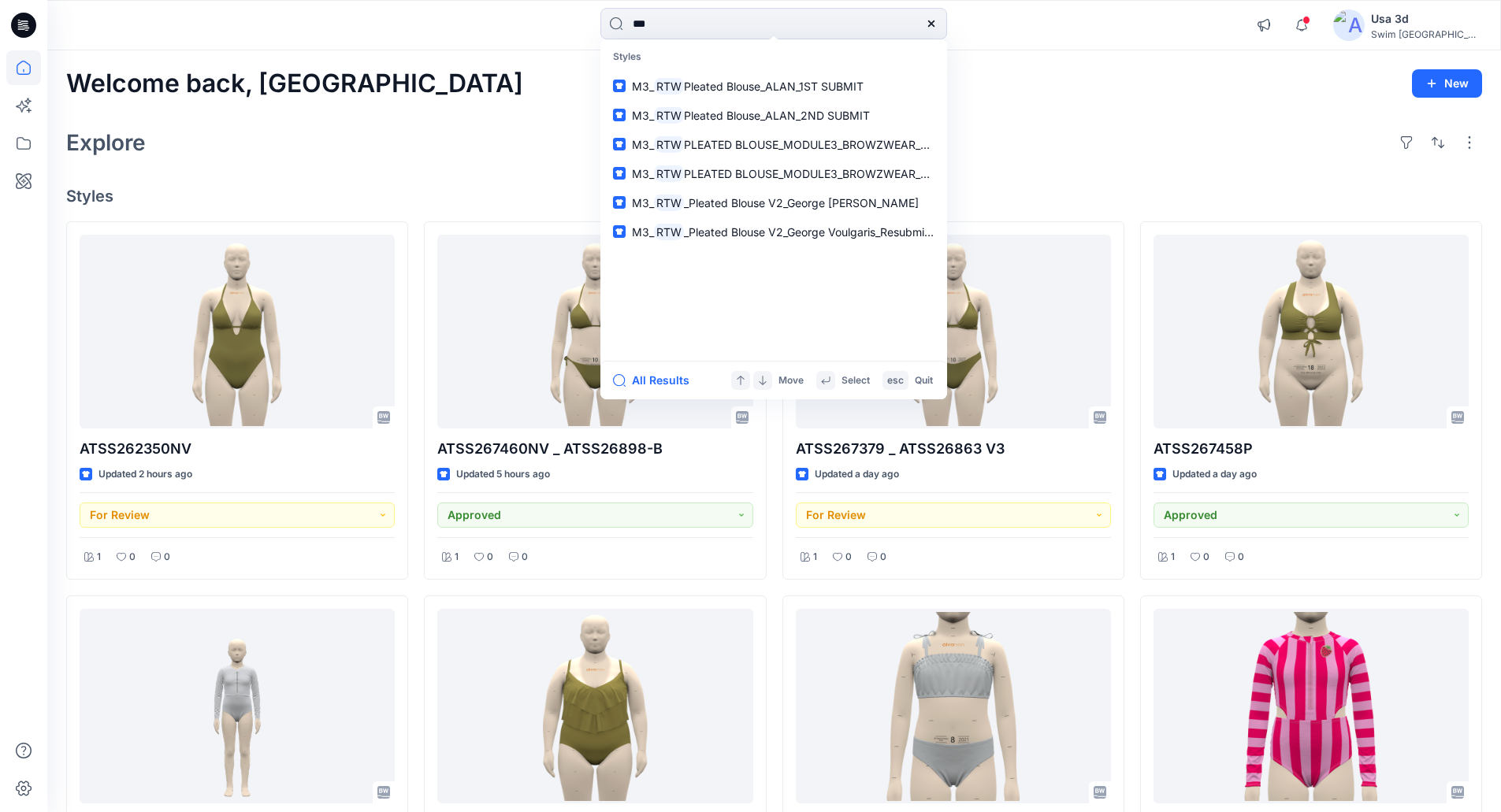
drag, startPoint x: 666, startPoint y: 28, endPoint x: 584, endPoint y: 24, distance: 82.1
click at [586, 23] on div "*** Styles M3_ RTW Pleated Blouse_ALAN_1ST SUBMIT M3_ RTW Pleated Blouse_ALAN_2…" at bounding box center [774, 25] width 726 height 34
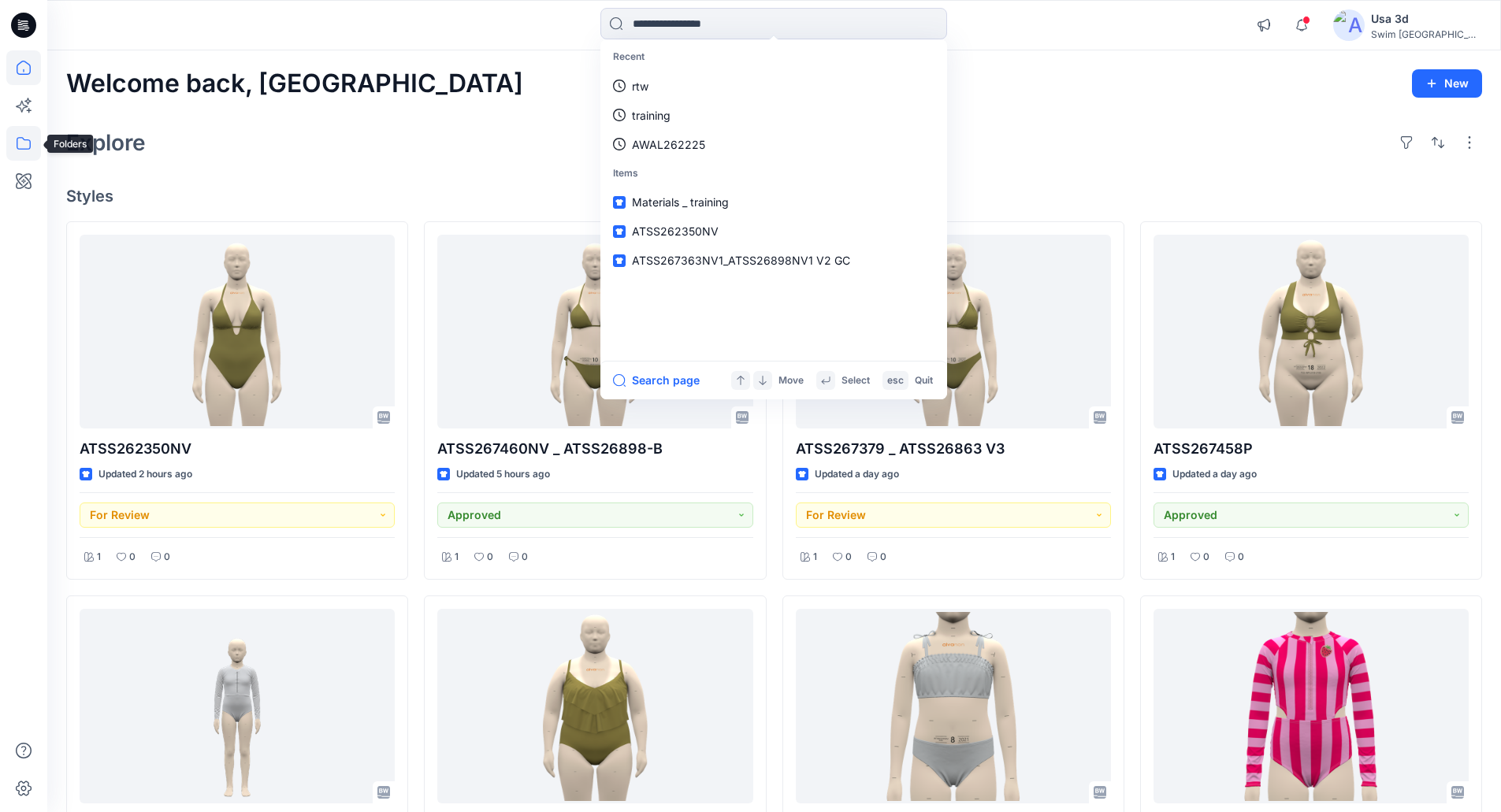
click at [29, 144] on icon at bounding box center [23, 143] width 34 height 34
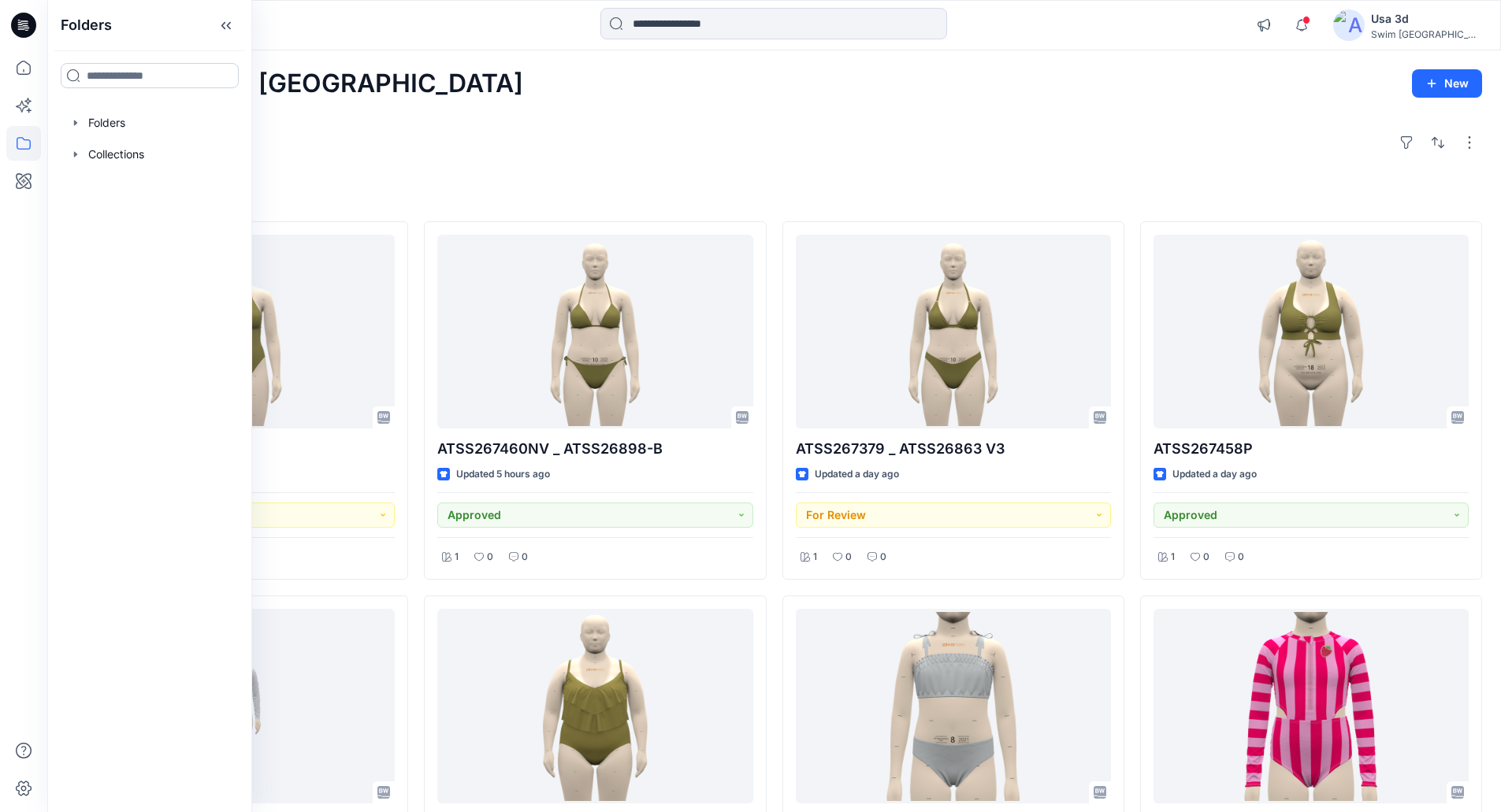
click at [131, 78] on input at bounding box center [149, 75] width 178 height 25
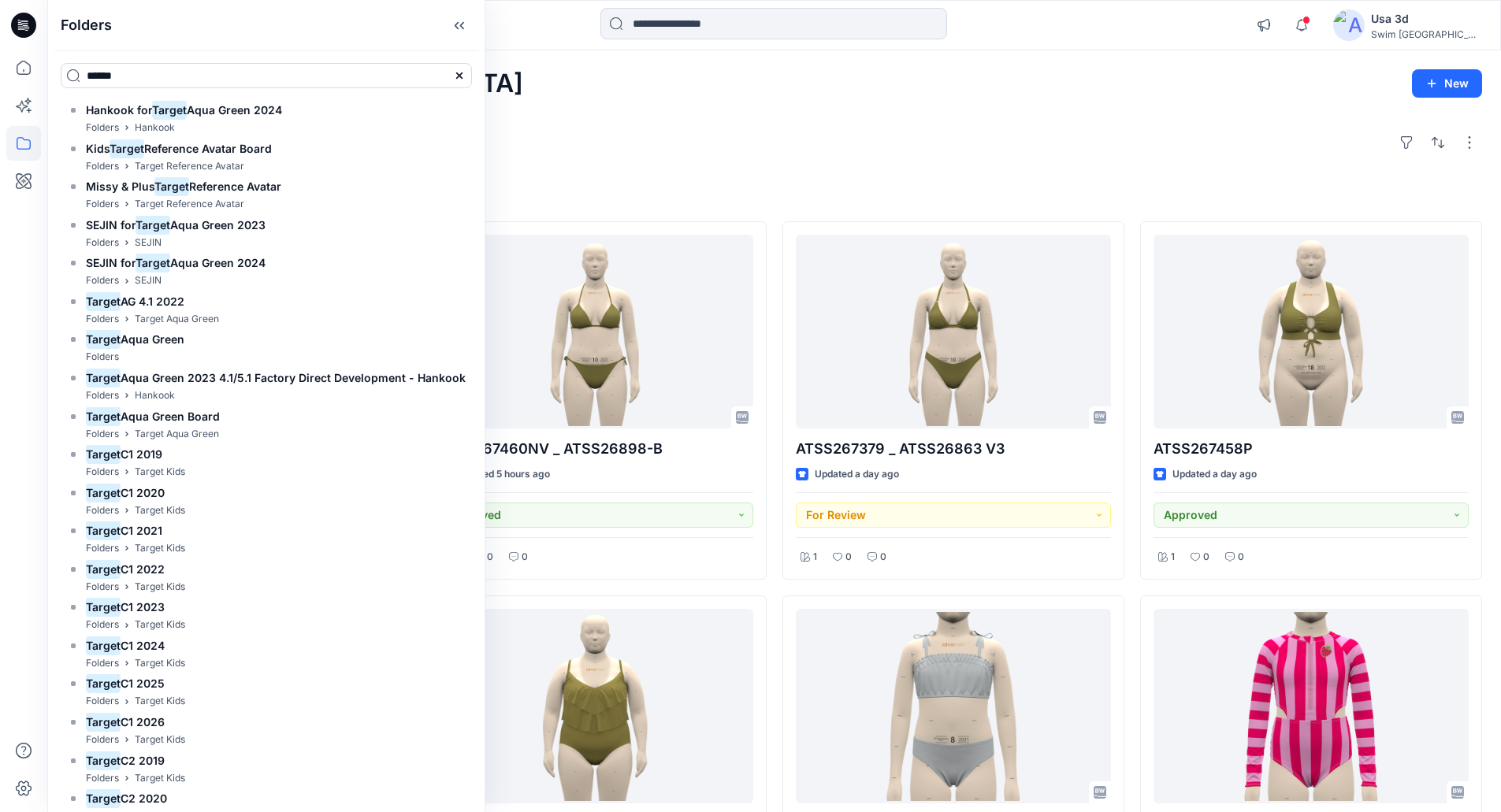
type input "******"
click at [457, 79] on icon at bounding box center [459, 76] width 13 height 13
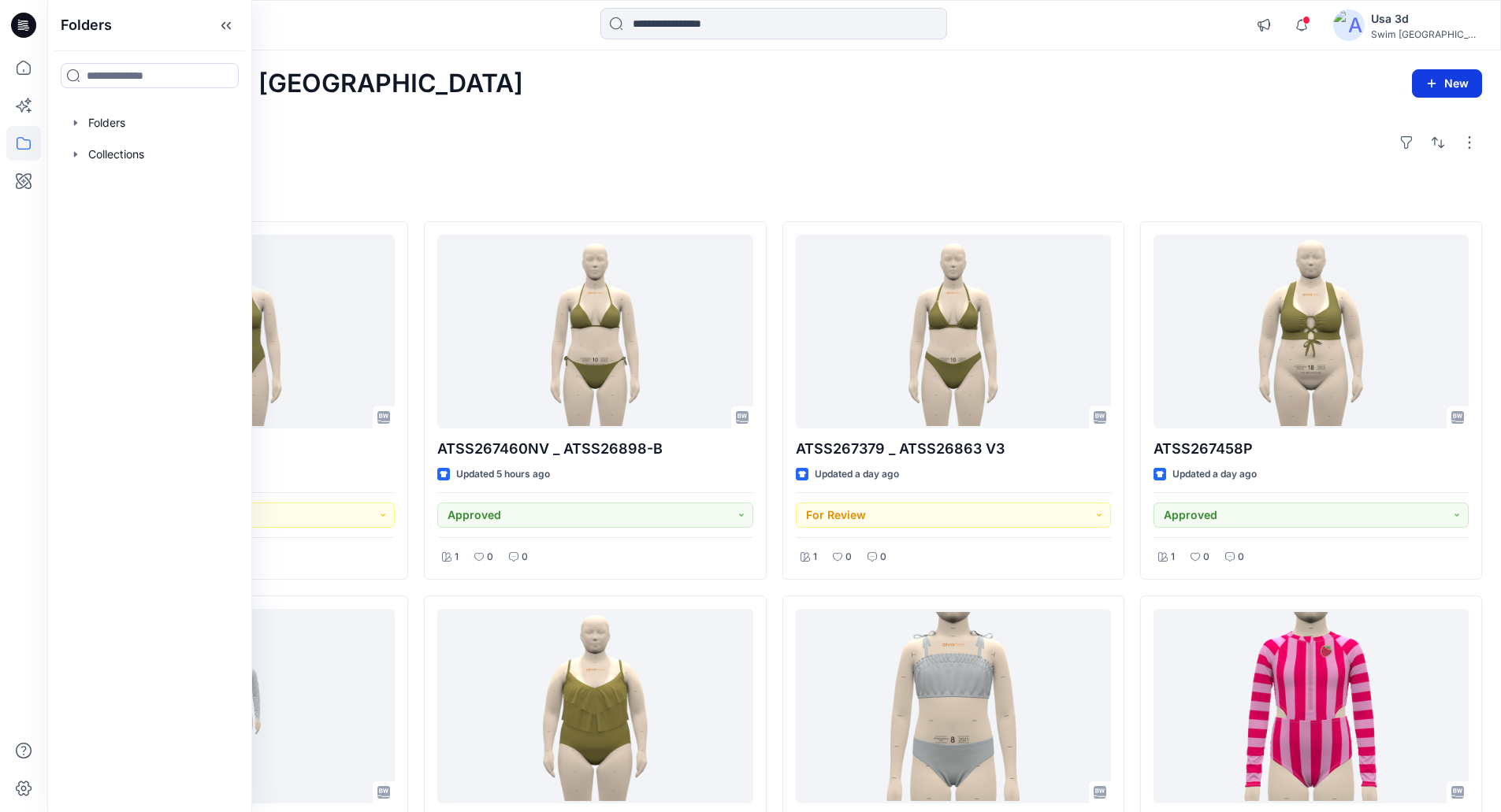
click at [1440, 84] on button "New" at bounding box center [1447, 83] width 70 height 28
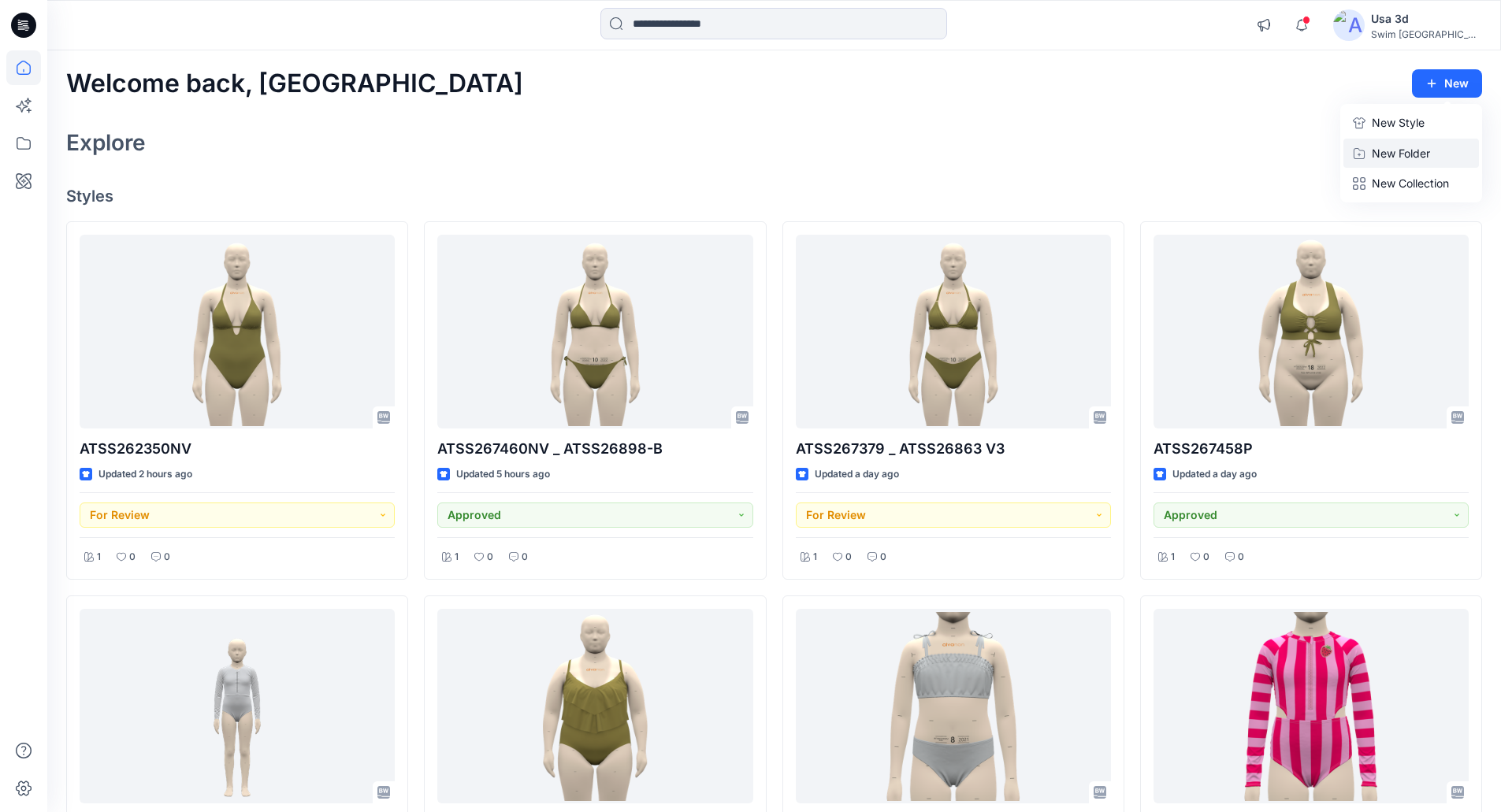
click at [1386, 153] on p "New Folder" at bounding box center [1401, 153] width 58 height 16
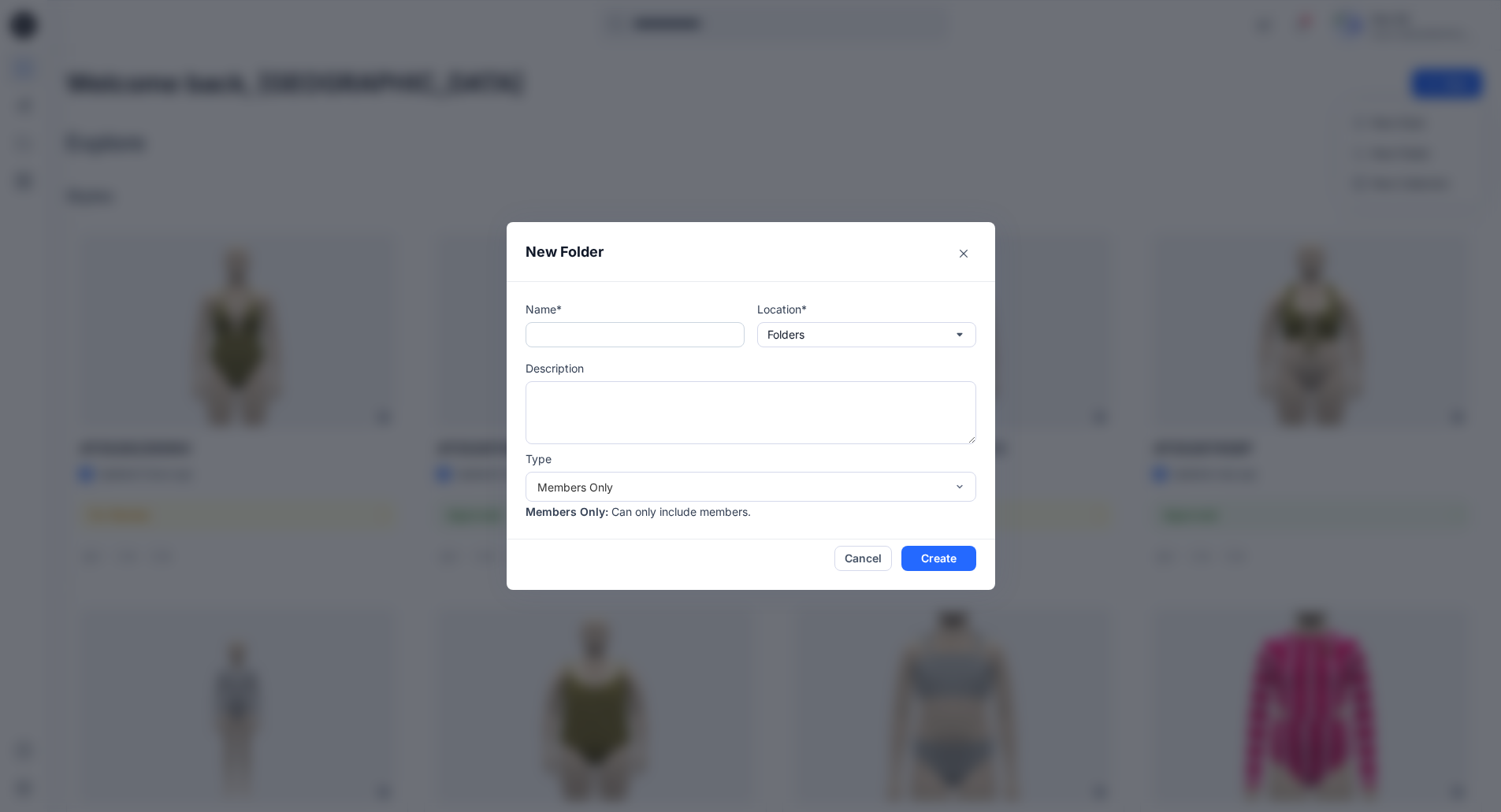
click at [607, 338] on input "text" at bounding box center [635, 334] width 219 height 25
type input "*"
type input "********"
click at [973, 251] on button "Close" at bounding box center [963, 253] width 25 height 25
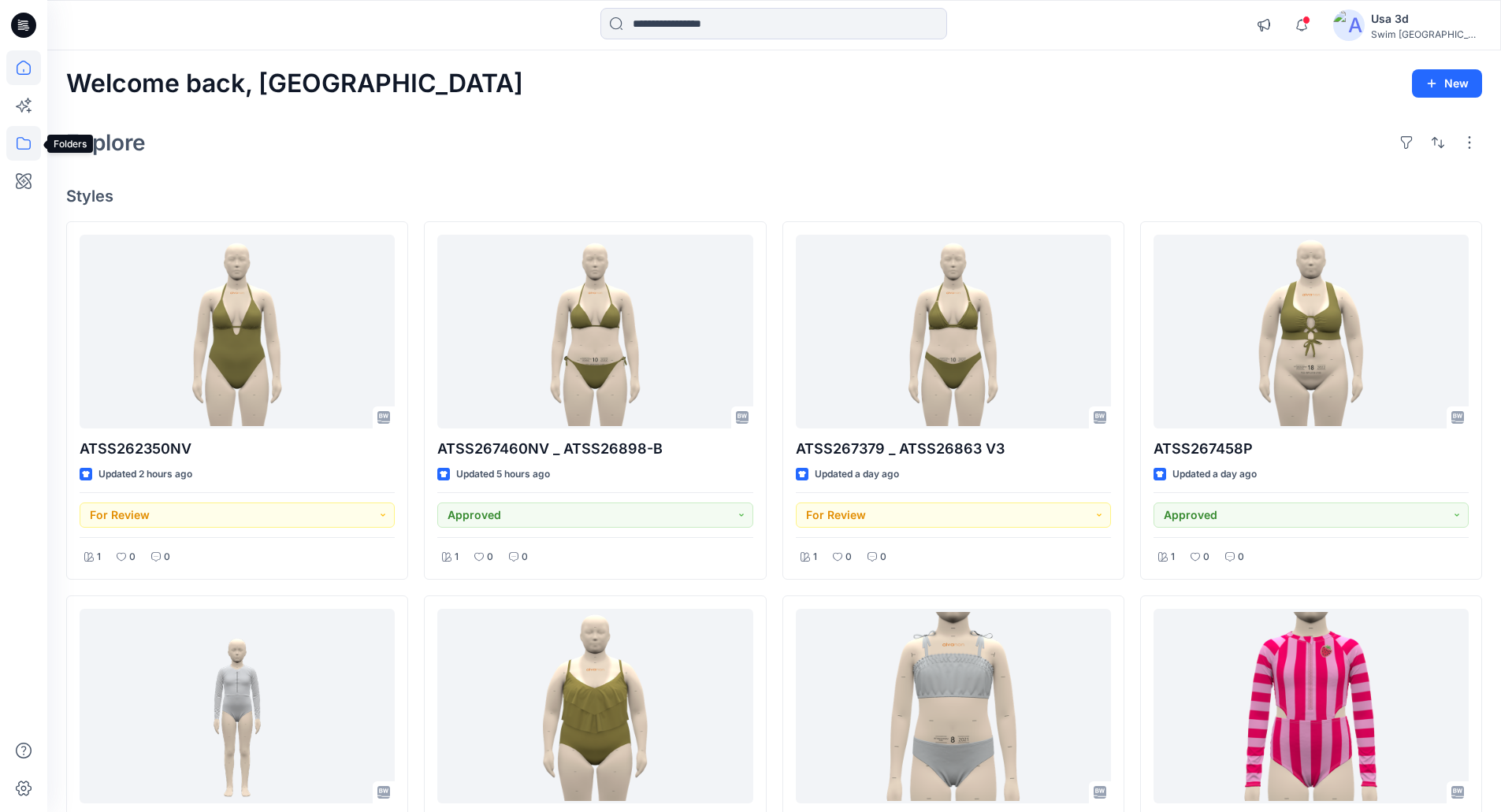
click at [30, 140] on icon at bounding box center [23, 143] width 15 height 13
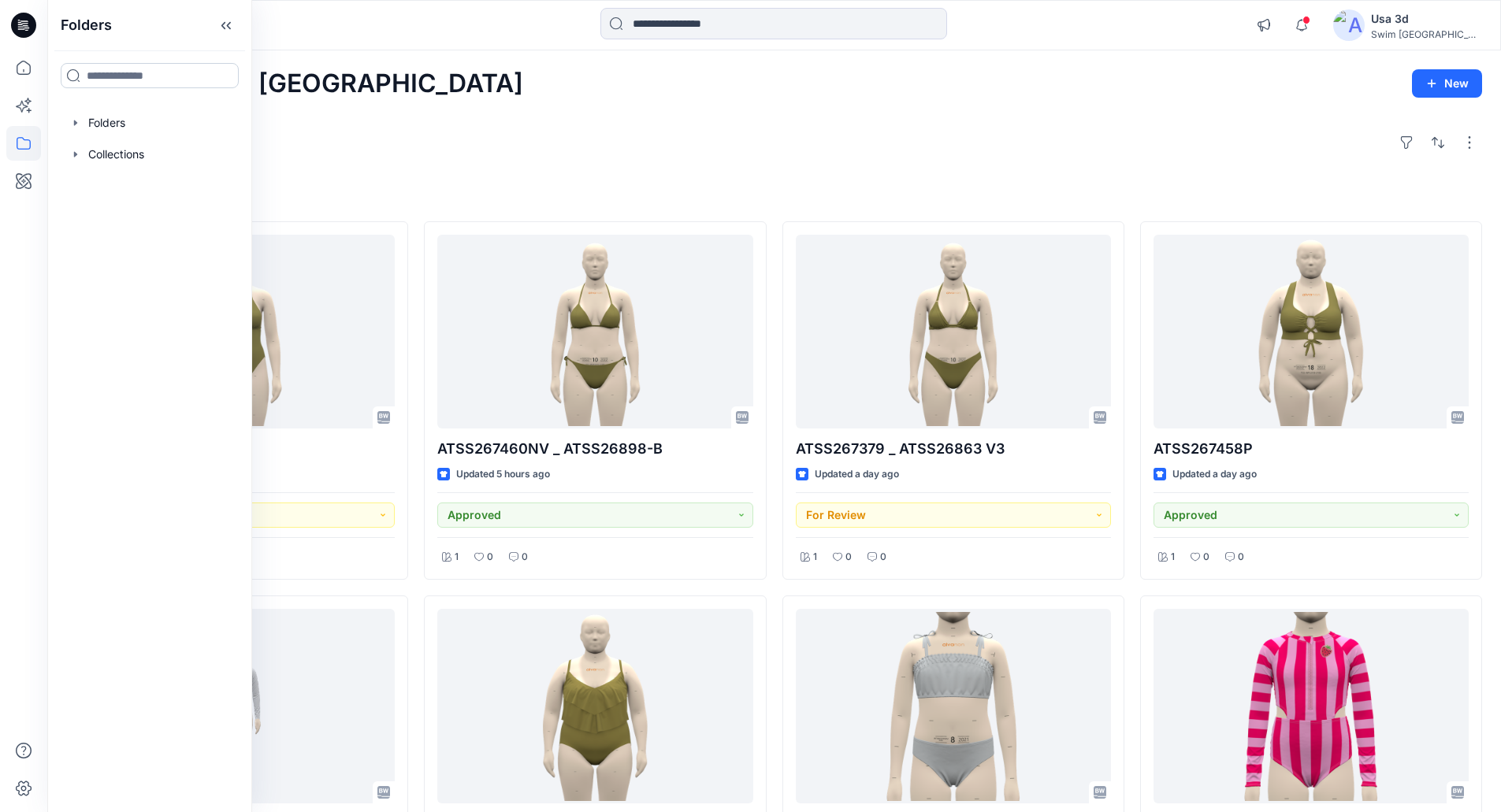
click at [147, 80] on input at bounding box center [149, 75] width 178 height 25
type input "***"
click at [87, 119] on h6 "Target Missy RTW" at bounding box center [133, 110] width 95 height 19
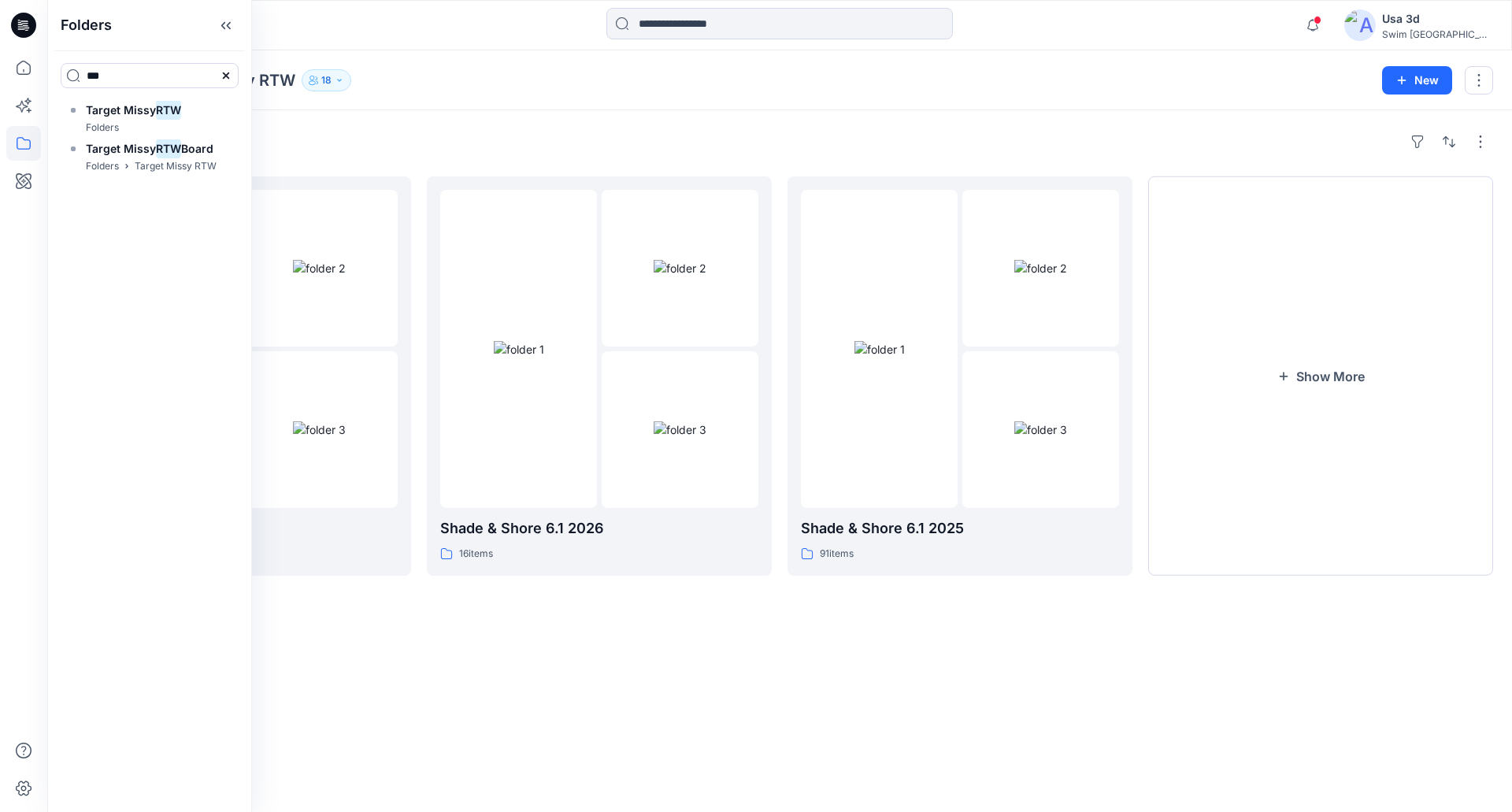
click at [229, 78] on icon at bounding box center [226, 75] width 6 height 6
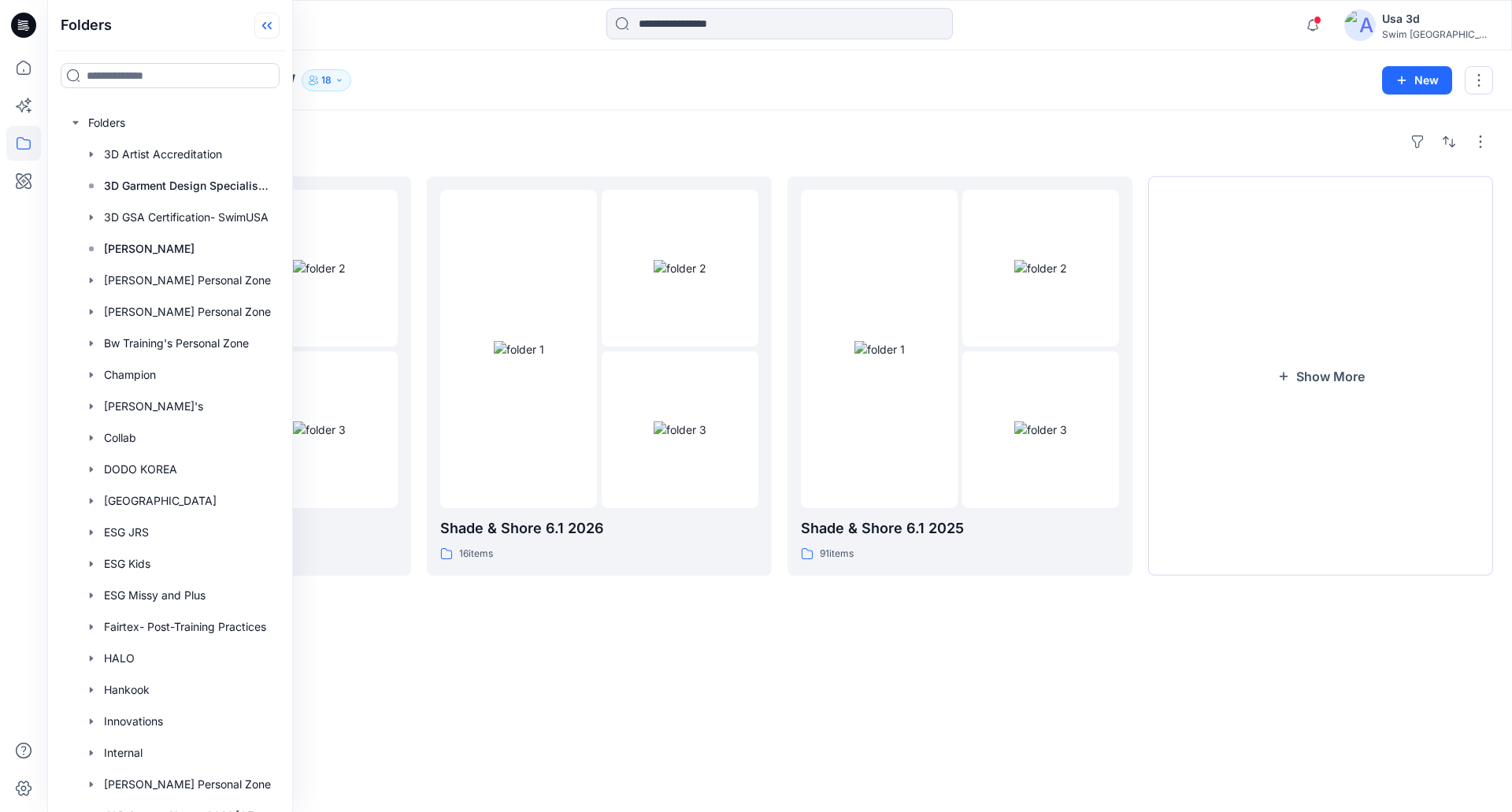
click at [267, 29] on icon at bounding box center [266, 26] width 25 height 26
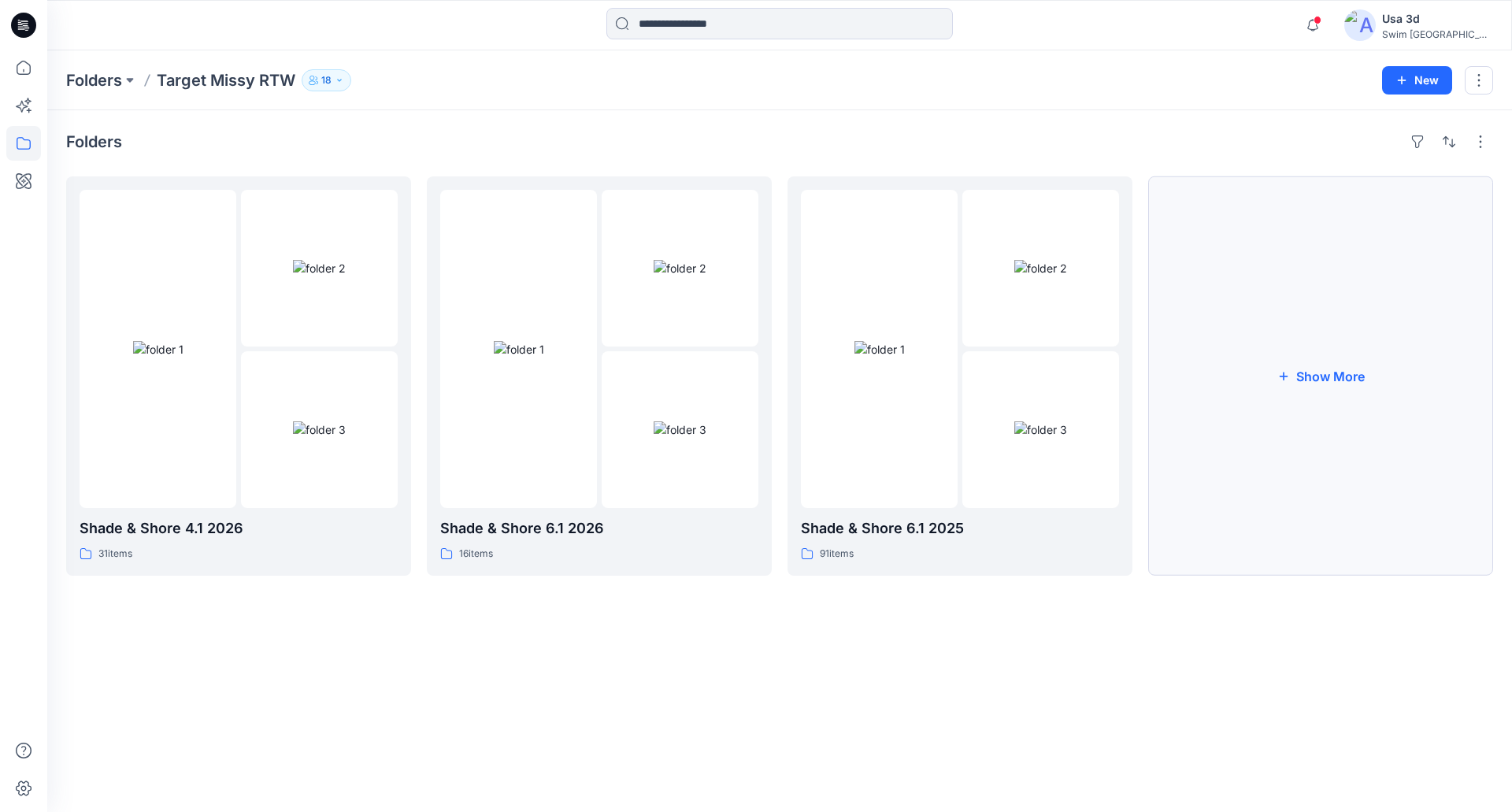
click at [1407, 282] on button "Show More" at bounding box center [1321, 376] width 345 height 399
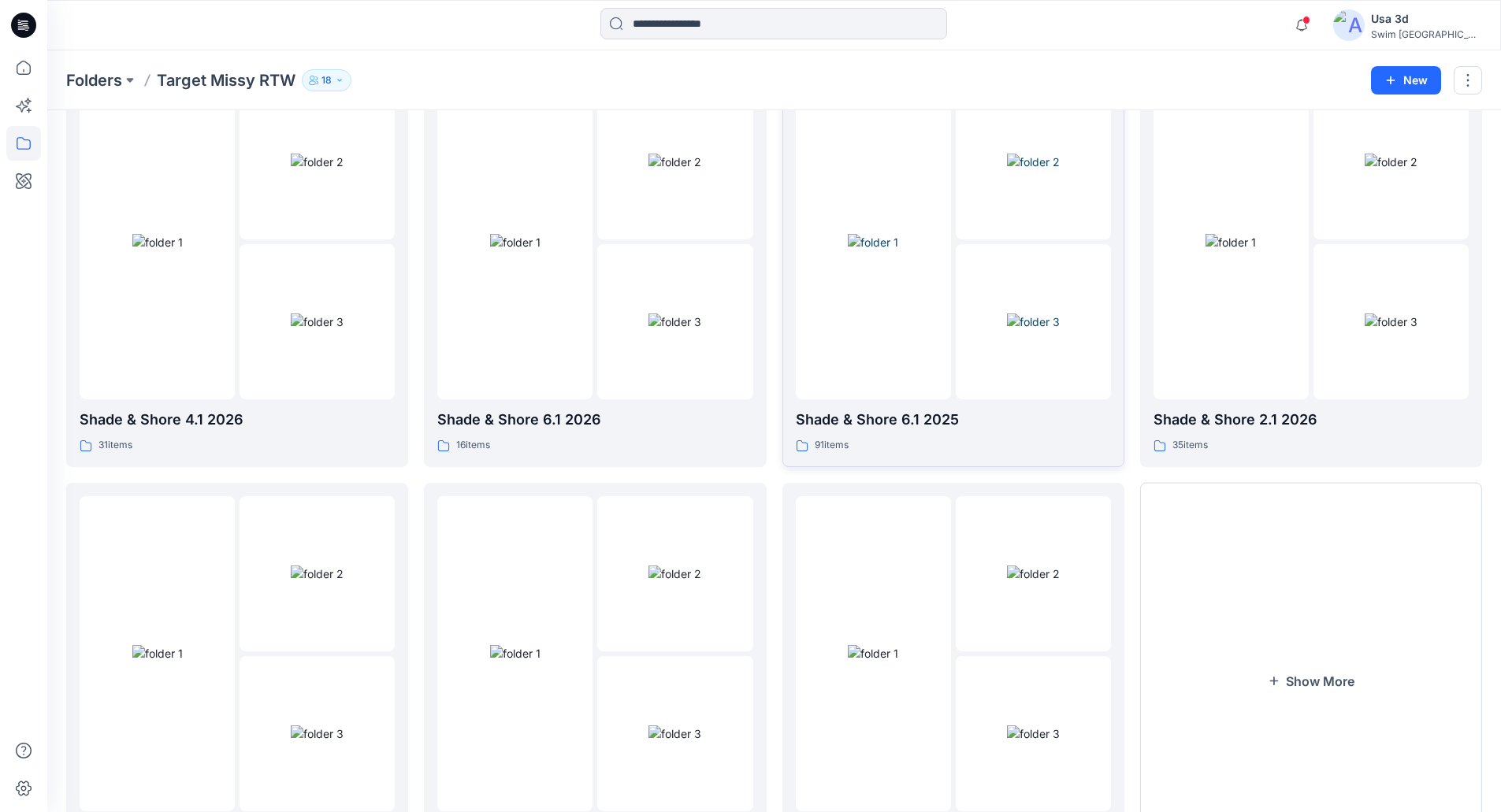
scroll to position [216, 0]
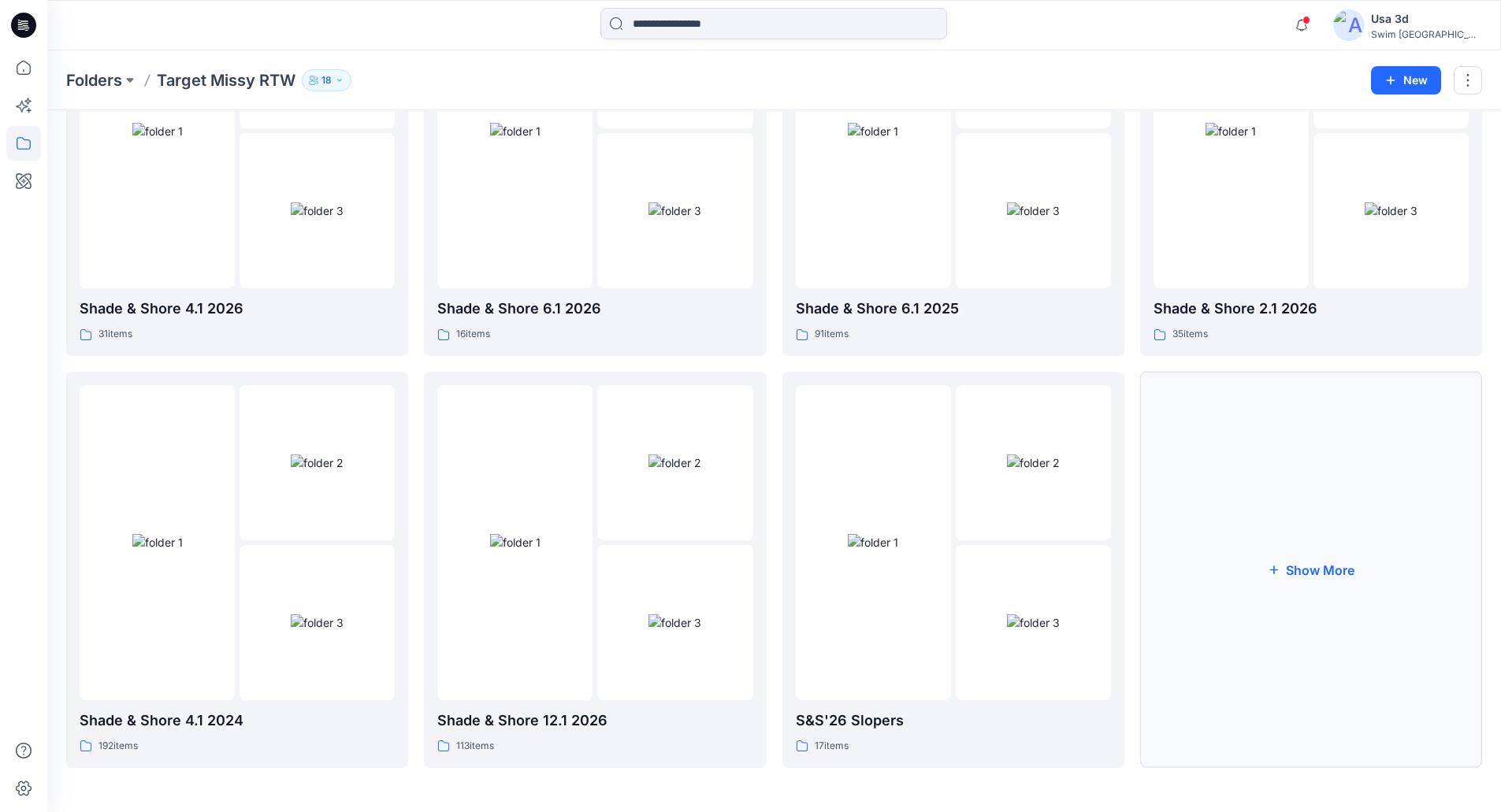
click at [1253, 445] on button "Show More" at bounding box center [1311, 570] width 342 height 397
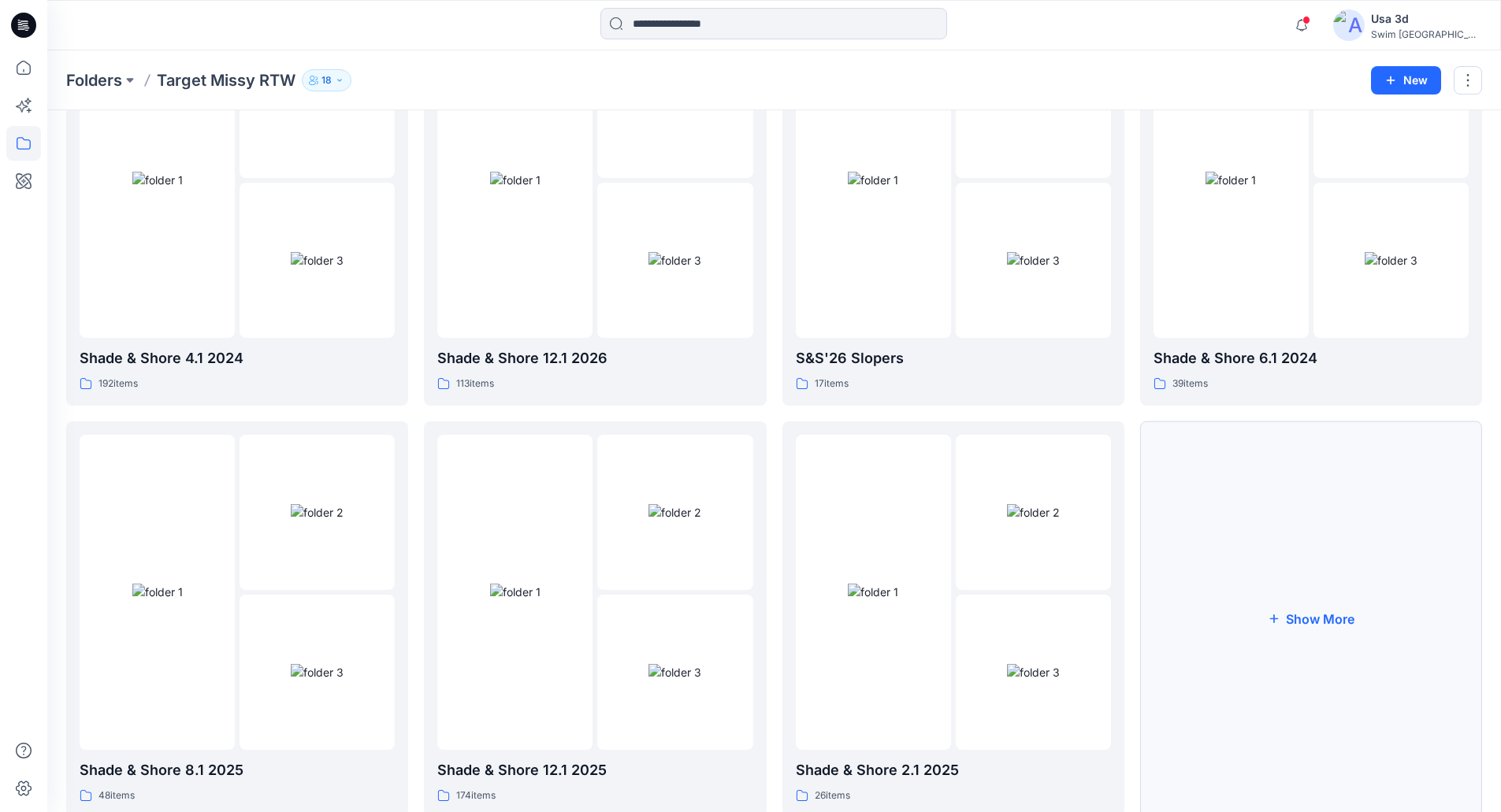
scroll to position [627, 0]
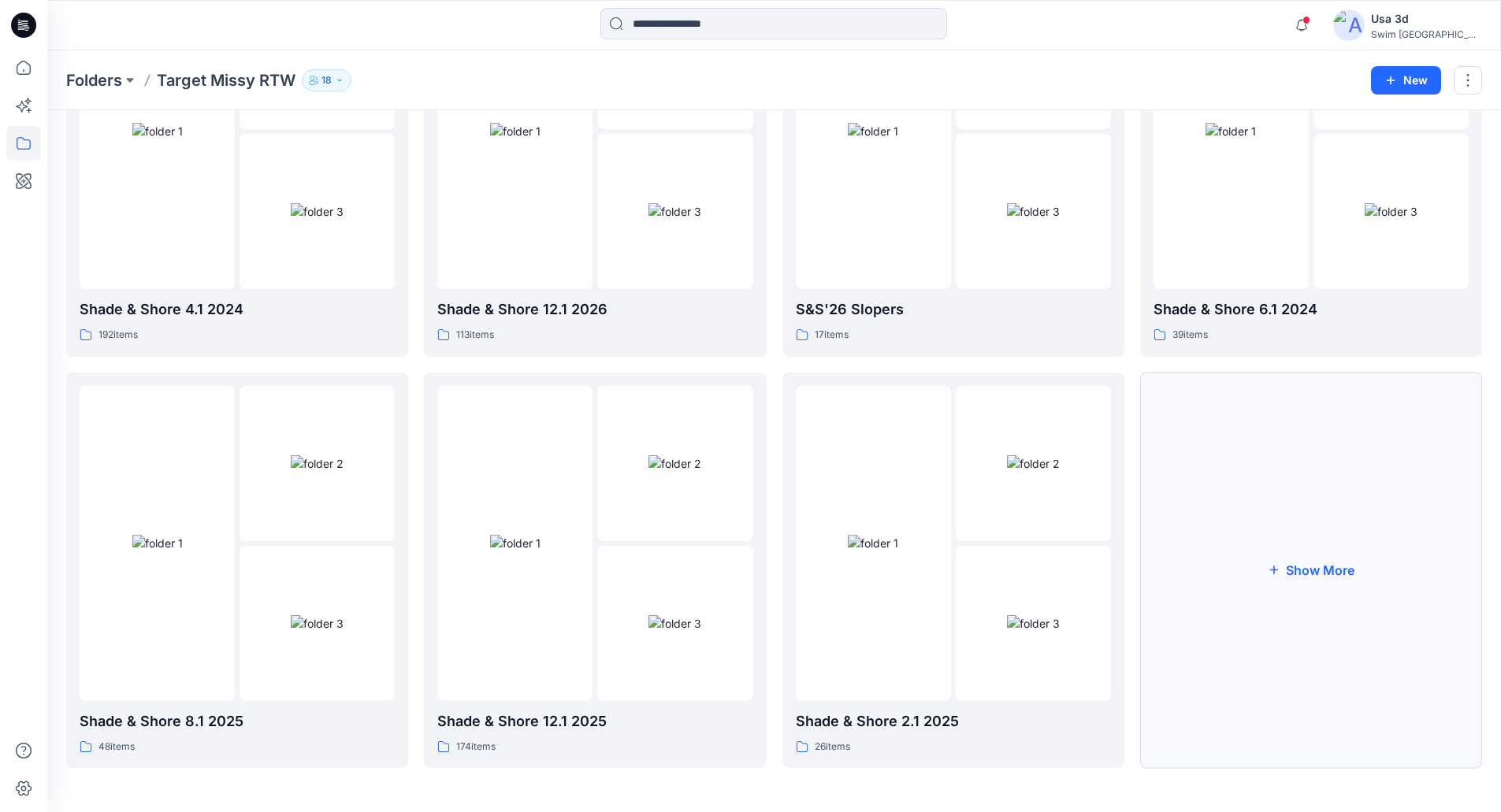
click at [1313, 503] on button "Show More" at bounding box center [1311, 571] width 342 height 397
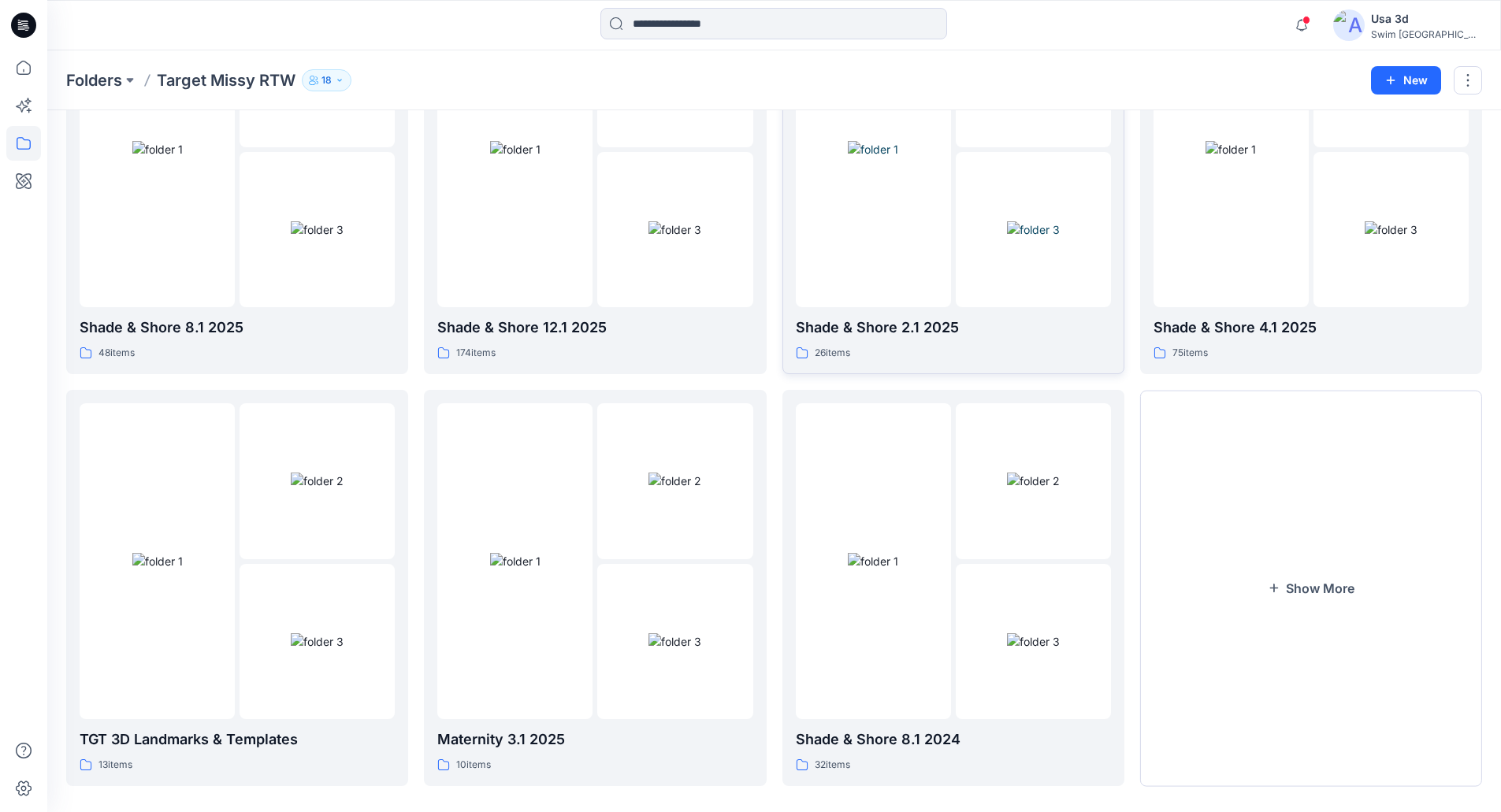
scroll to position [1039, 0]
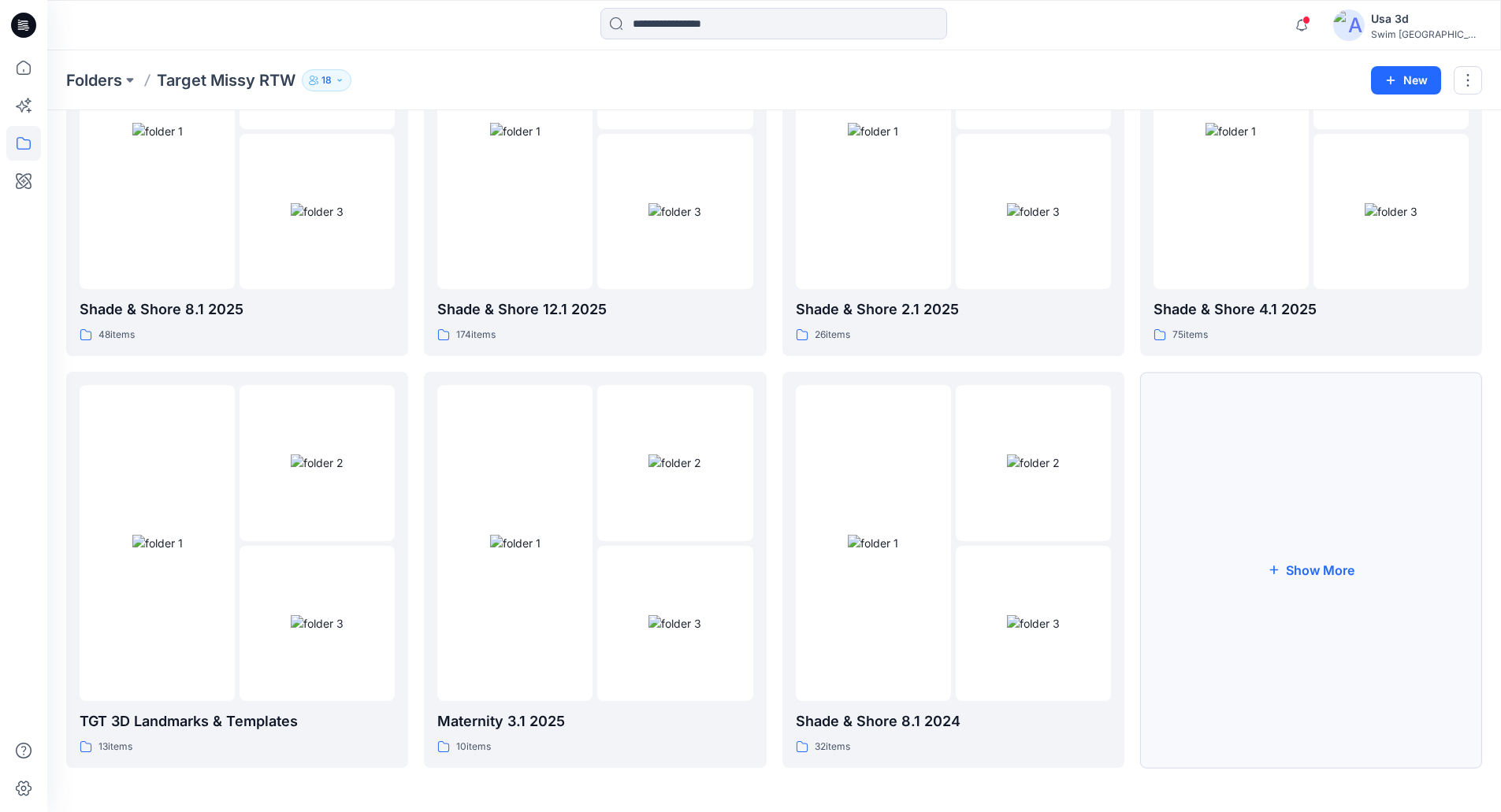
click at [1246, 483] on button "Show More" at bounding box center [1311, 570] width 342 height 397
click at [1244, 464] on button "Show More" at bounding box center [1311, 570] width 342 height 397
click at [1304, 471] on button "Show More" at bounding box center [1311, 570] width 342 height 397
click at [1291, 471] on button "Show More" at bounding box center [1311, 570] width 342 height 397
click at [1220, 474] on button "Show More" at bounding box center [1311, 571] width 342 height 397
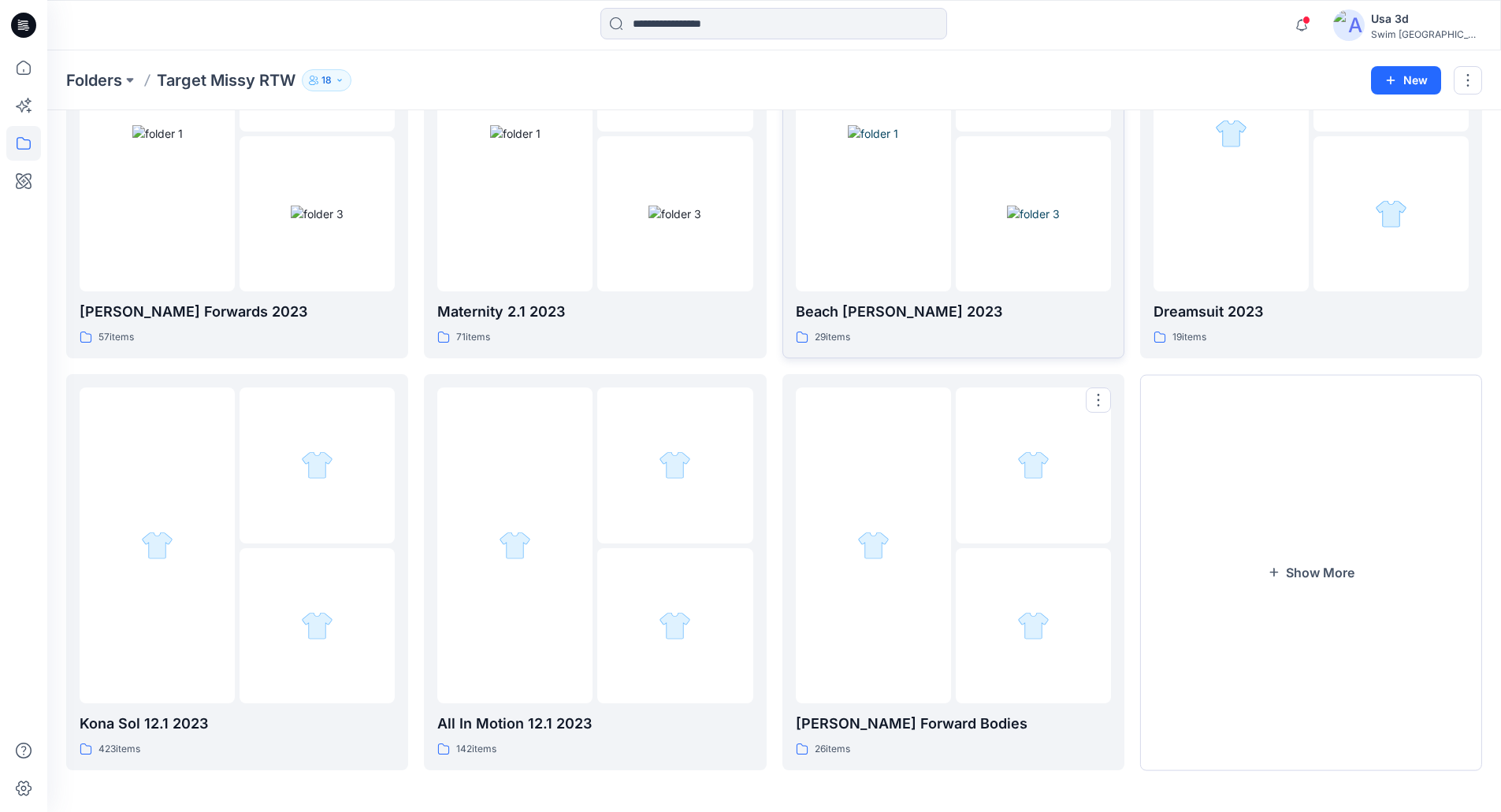
scroll to position [3099, 0]
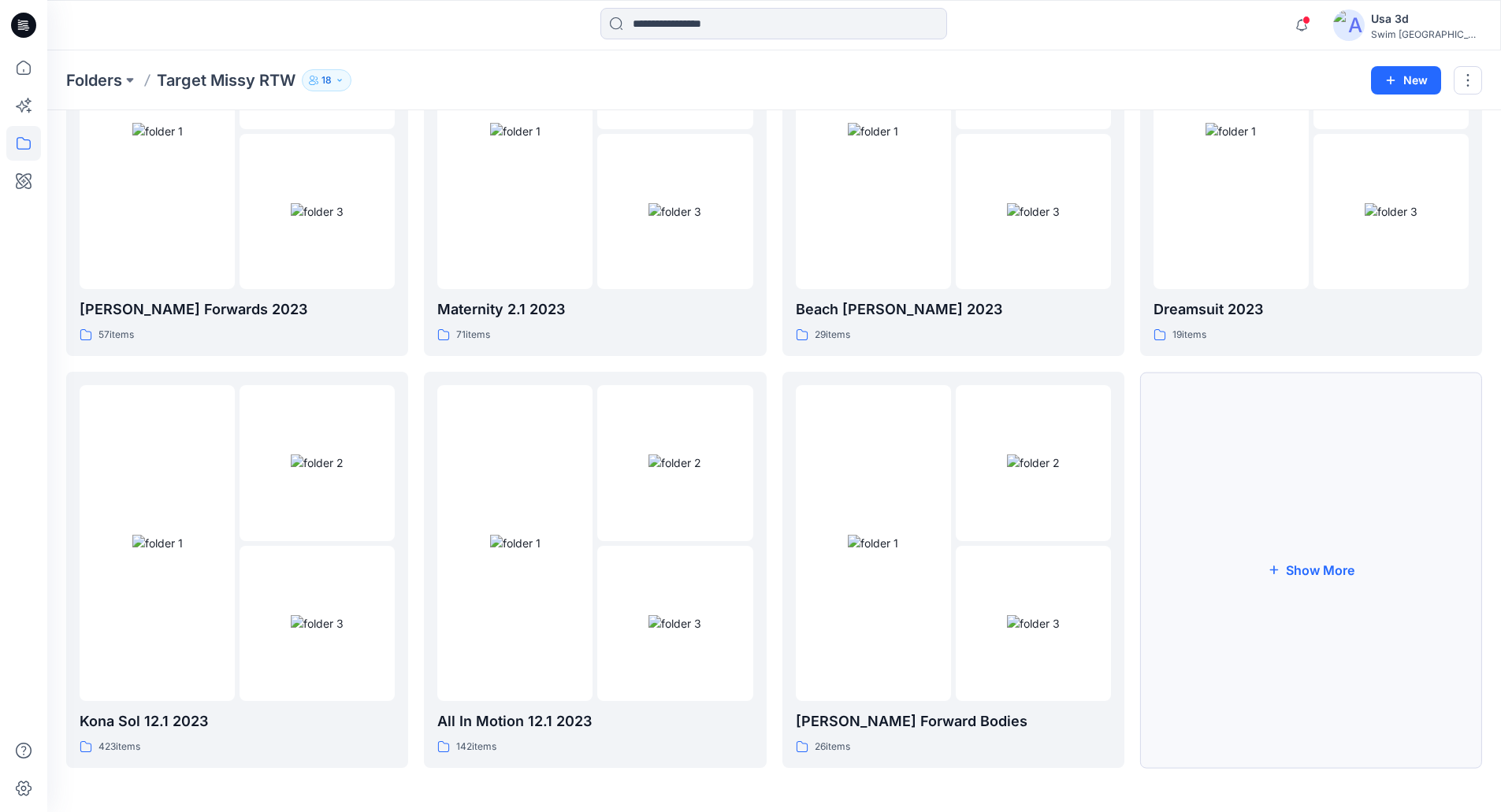
click at [1220, 458] on button "Show More" at bounding box center [1311, 570] width 342 height 397
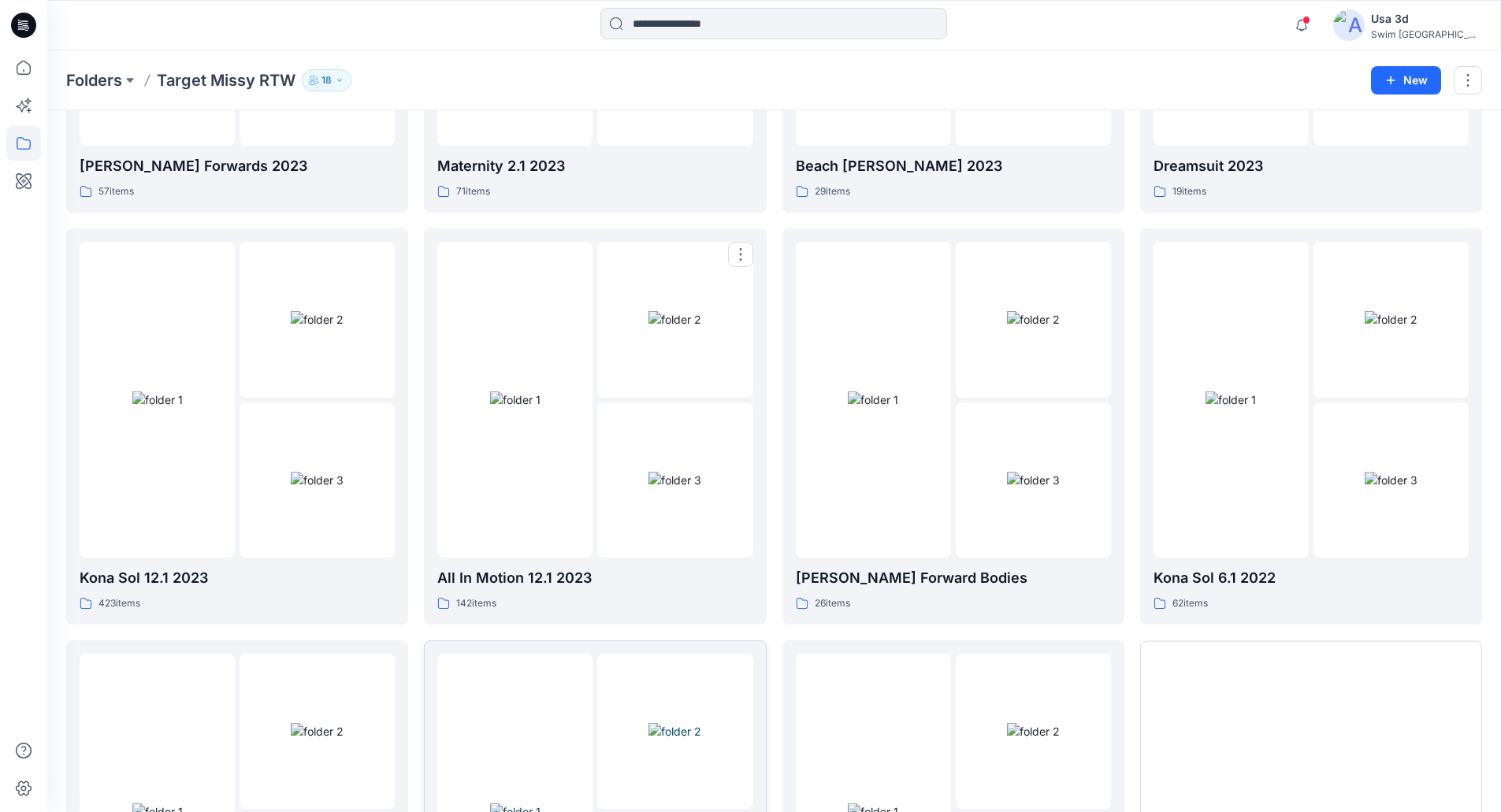
scroll to position [3511, 0]
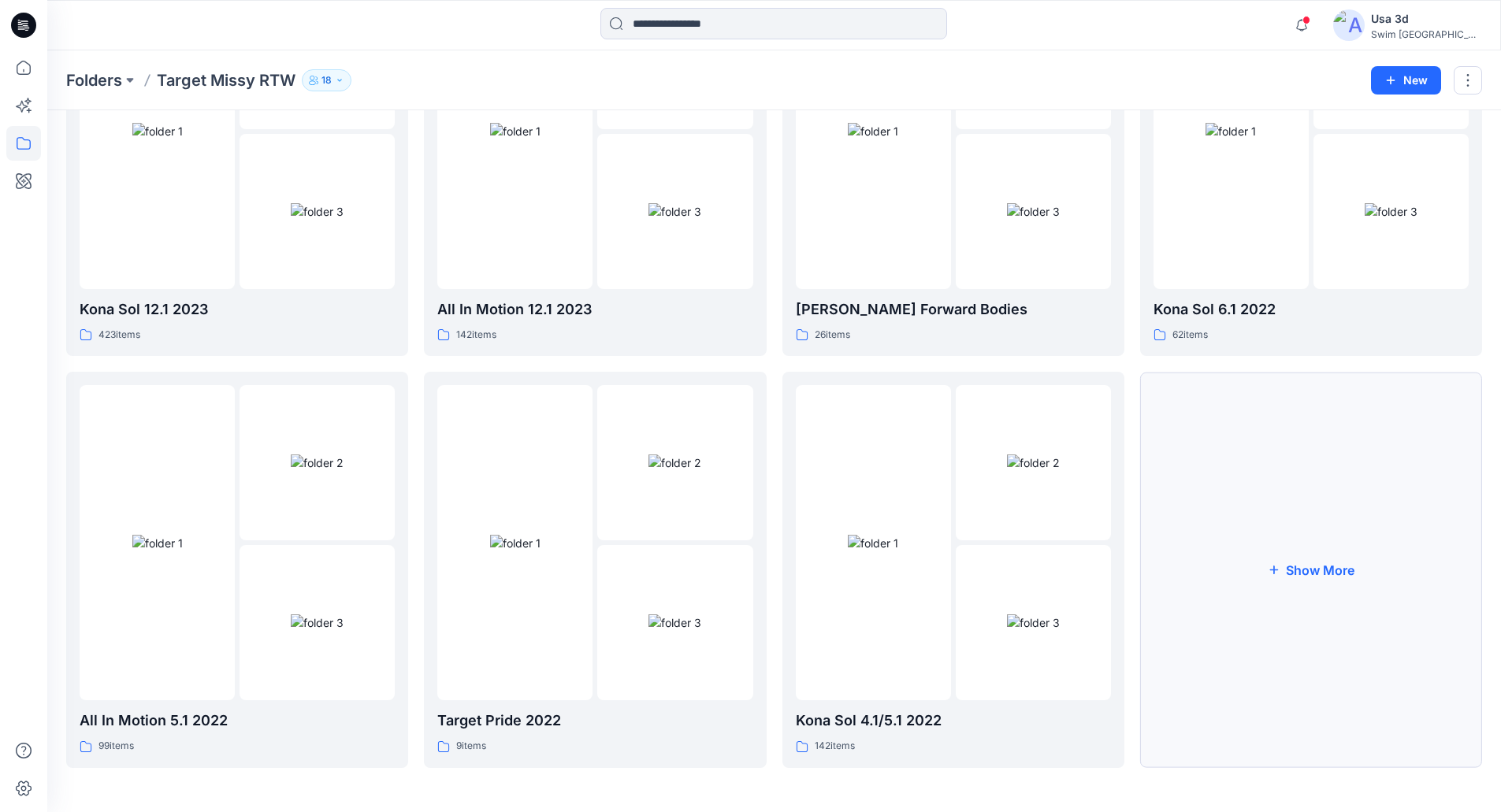
click at [1215, 451] on button "Show More" at bounding box center [1311, 570] width 342 height 397
click at [1146, 472] on button "Show More" at bounding box center [1311, 570] width 342 height 397
click at [1224, 479] on button "Show More" at bounding box center [1311, 570] width 342 height 397
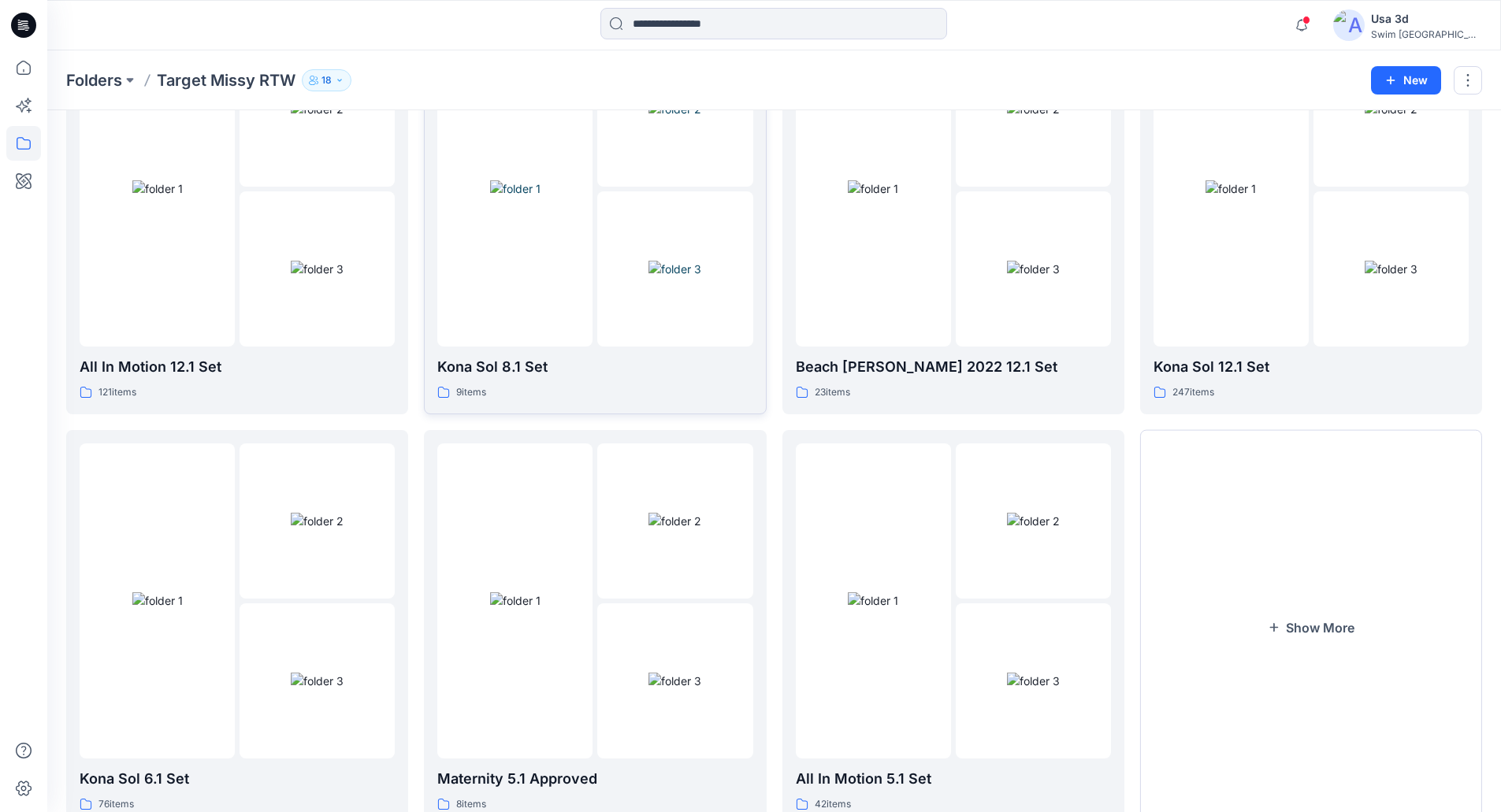
scroll to position [4746, 0]
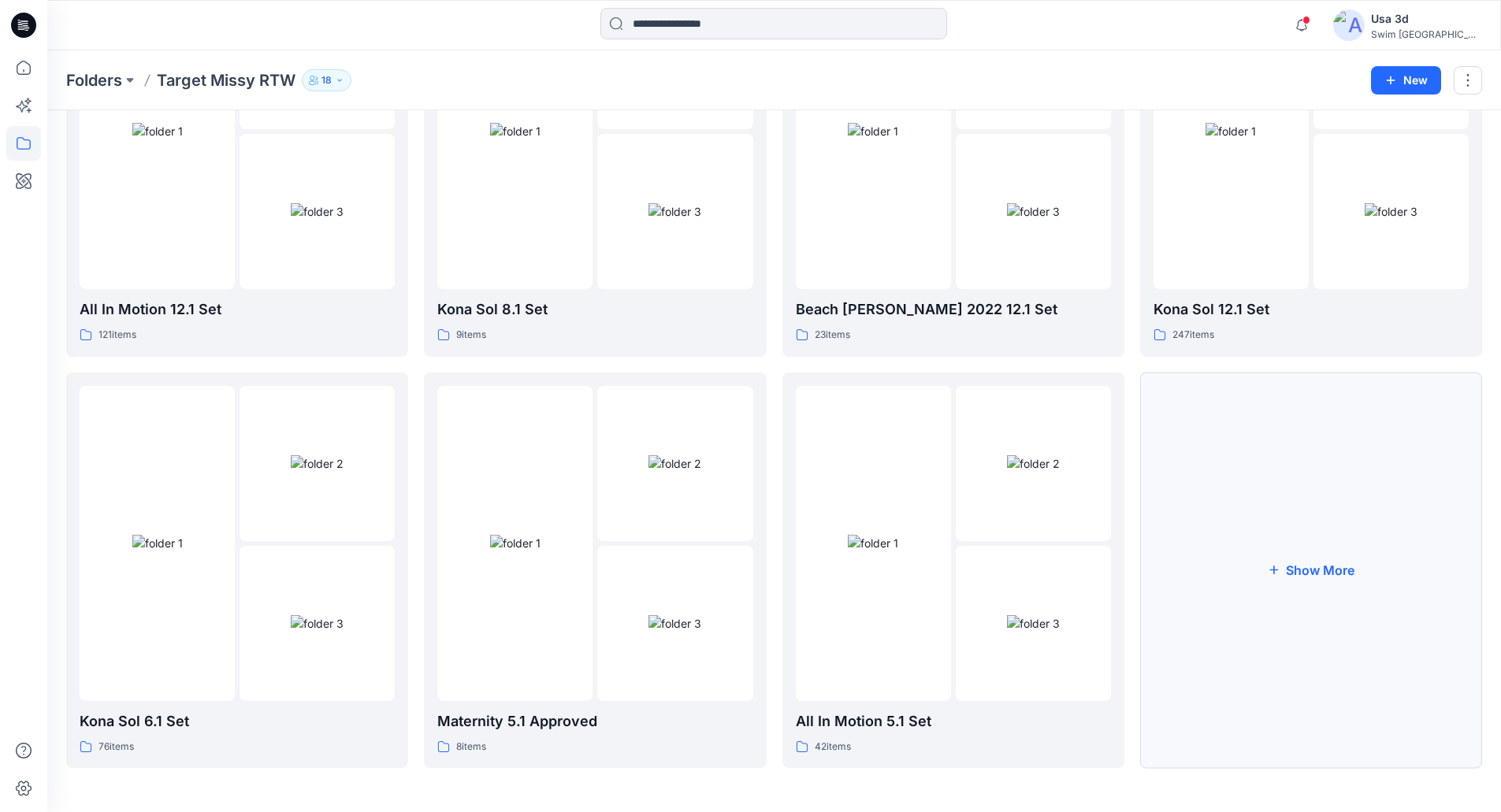
click at [1268, 436] on button "Show More" at bounding box center [1311, 571] width 342 height 397
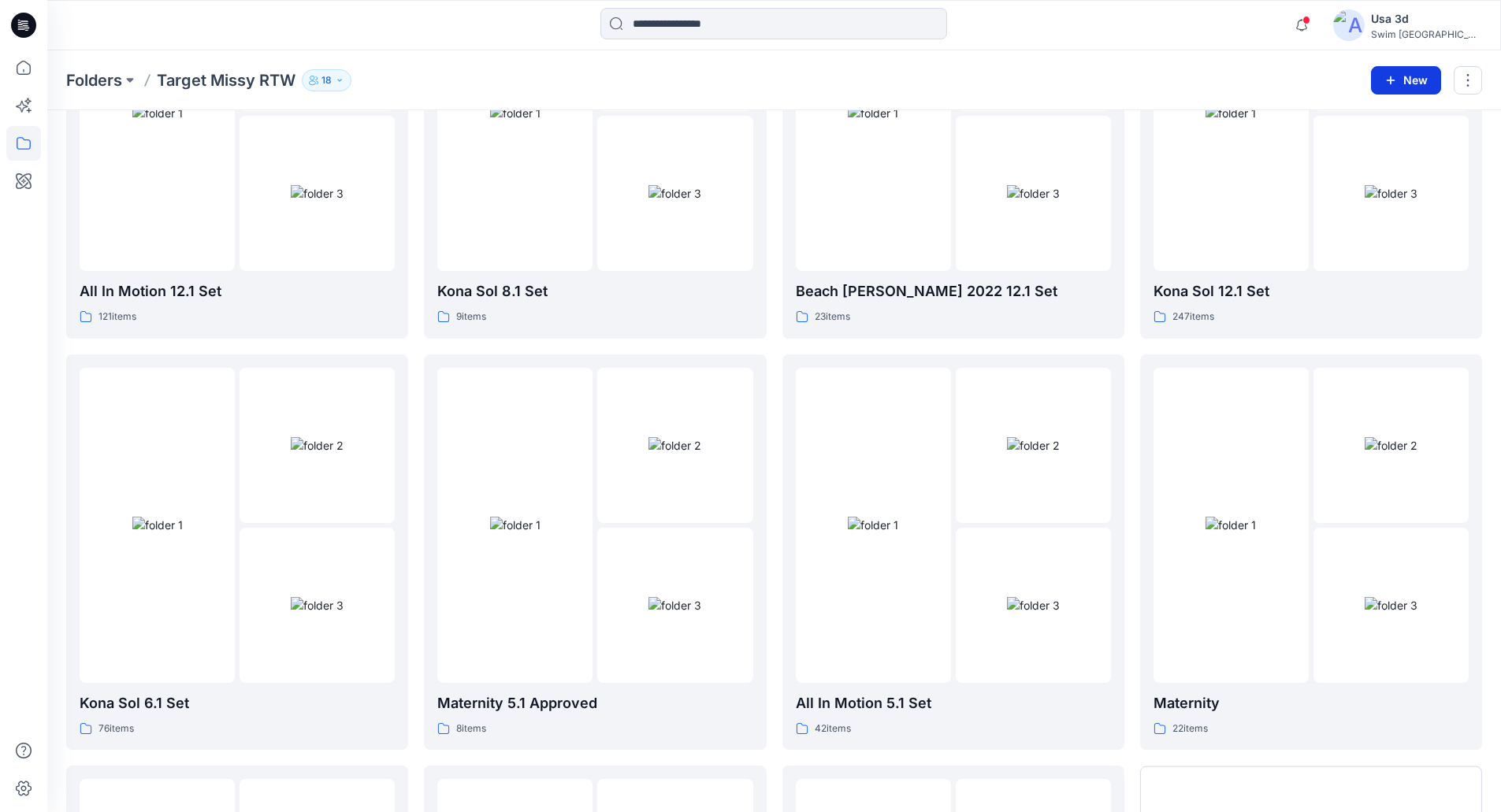
click at [1417, 80] on button "New" at bounding box center [1407, 80] width 70 height 28
click at [1352, 148] on p "New Folder" at bounding box center [1360, 149] width 58 height 16
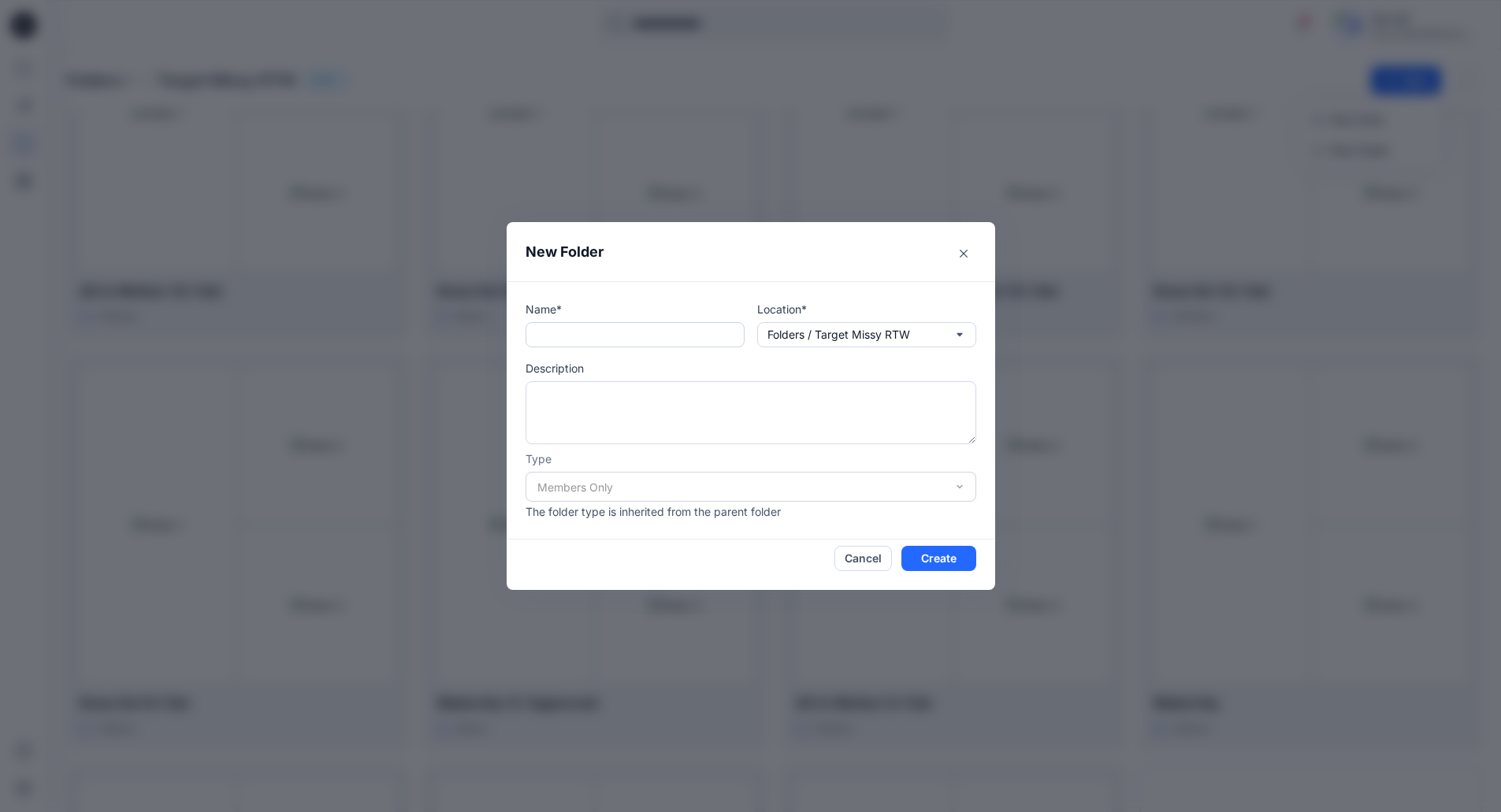
click at [725, 333] on input "text" at bounding box center [635, 334] width 219 height 25
click at [617, 485] on div "Members Only" at bounding box center [750, 487] width 451 height 30
click at [687, 330] on input "text" at bounding box center [635, 334] width 219 height 25
click at [964, 253] on button "Close" at bounding box center [963, 253] width 25 height 25
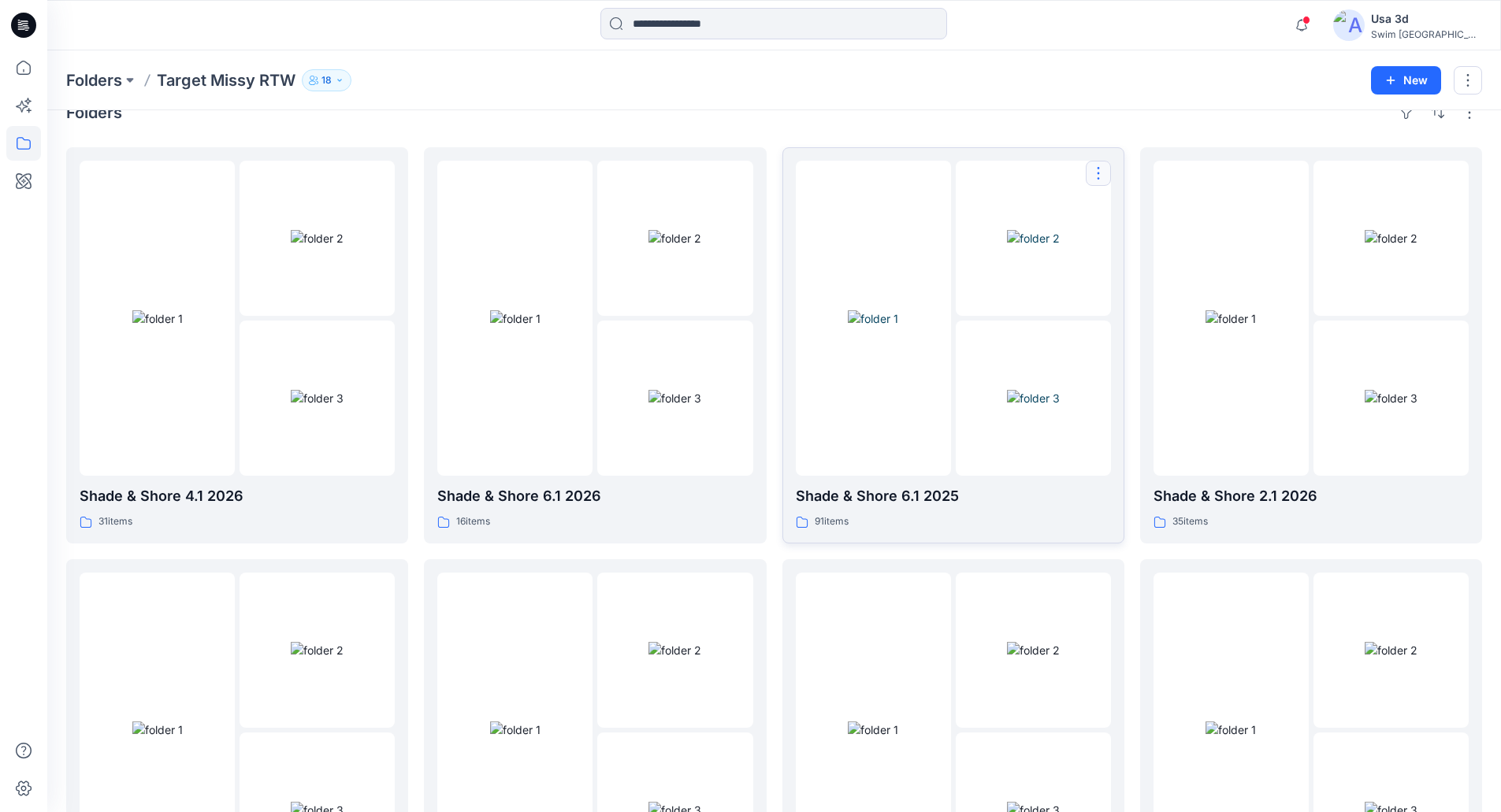
scroll to position [0, 0]
